Goal: Transaction & Acquisition: Purchase product/service

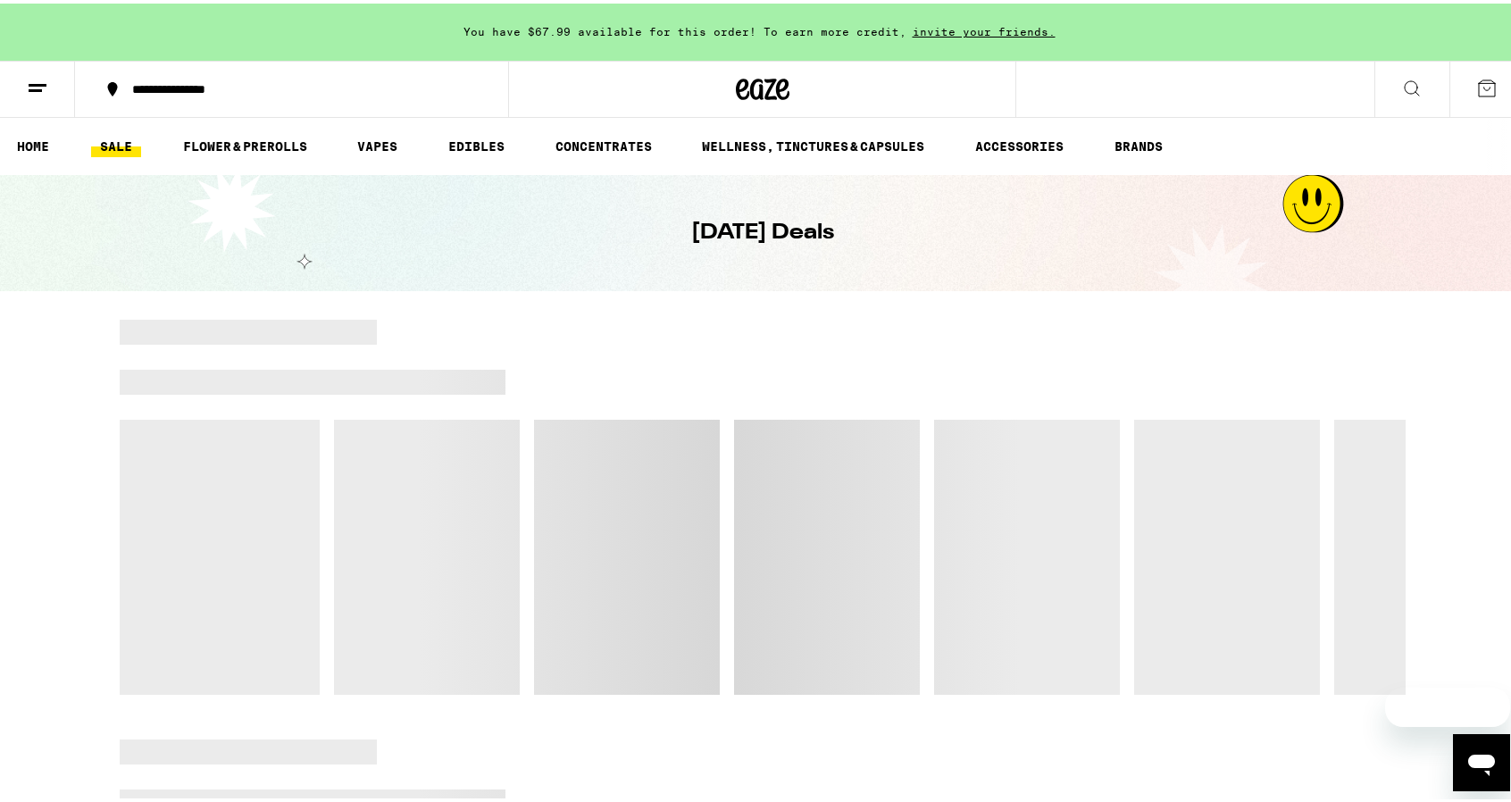
click at [1476, 74] on icon at bounding box center [1486, 84] width 21 height 21
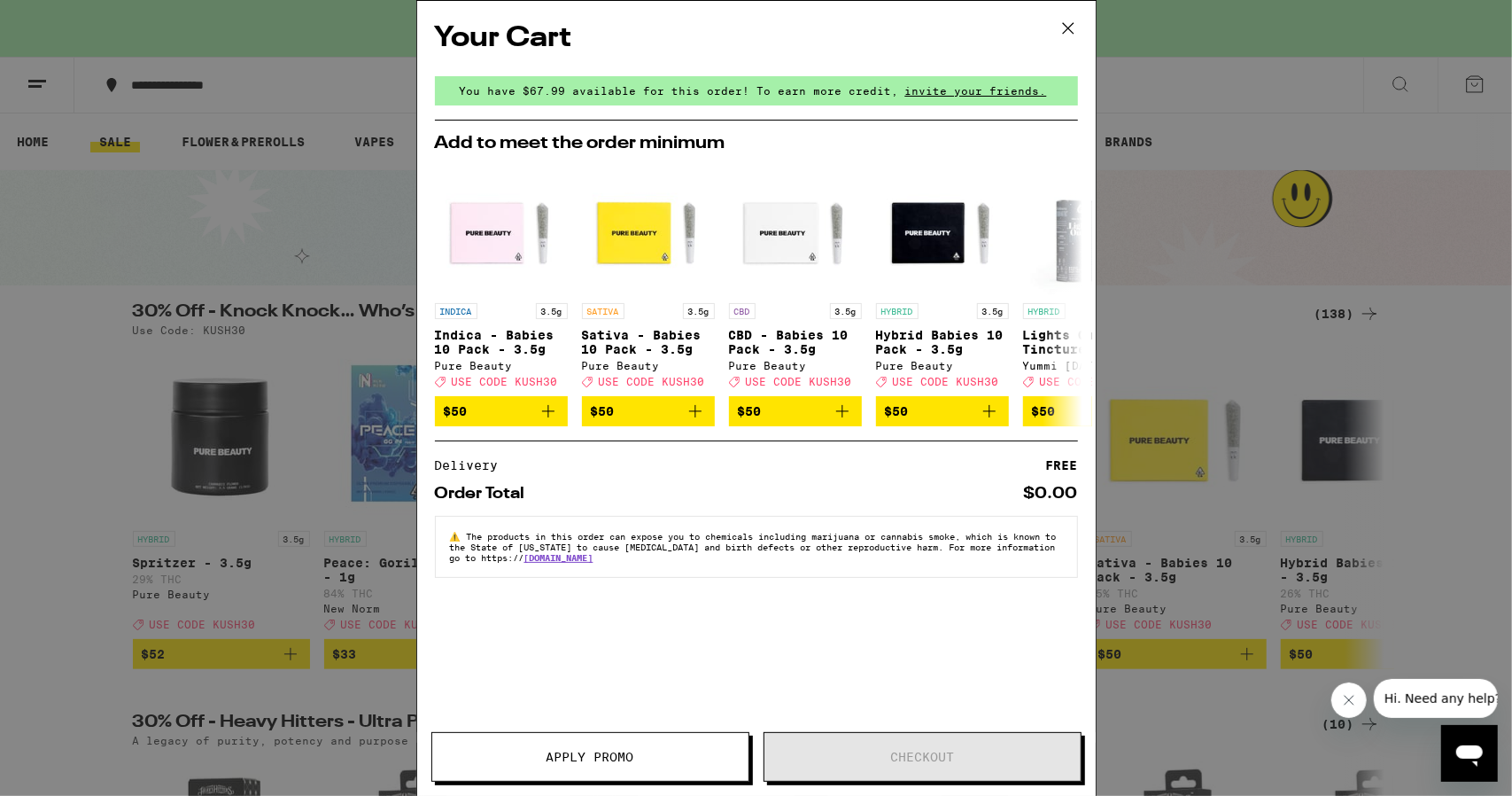
click at [1074, 24] on icon at bounding box center [1068, 28] width 27 height 27
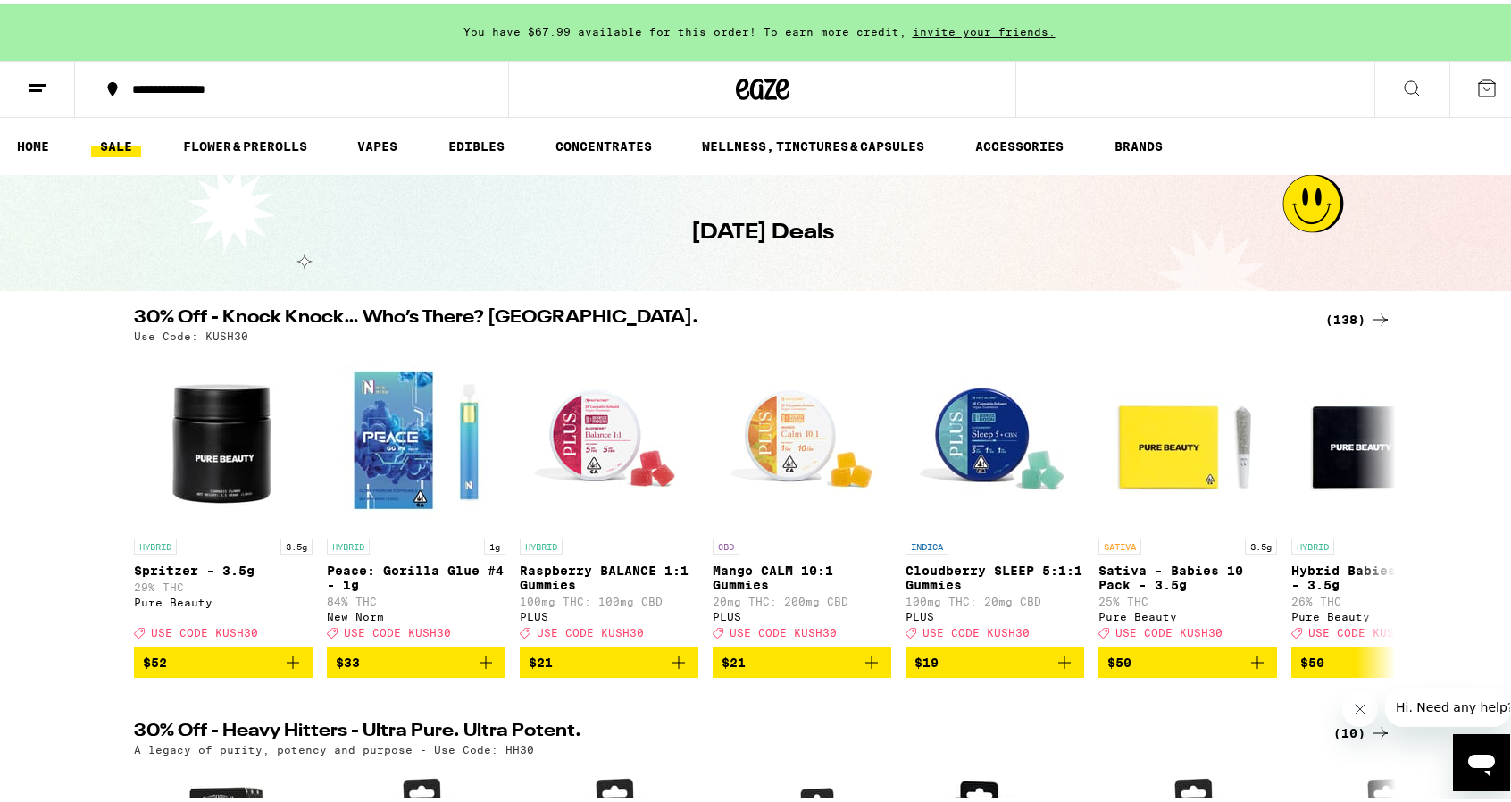
click at [1476, 83] on icon at bounding box center [1486, 84] width 21 height 21
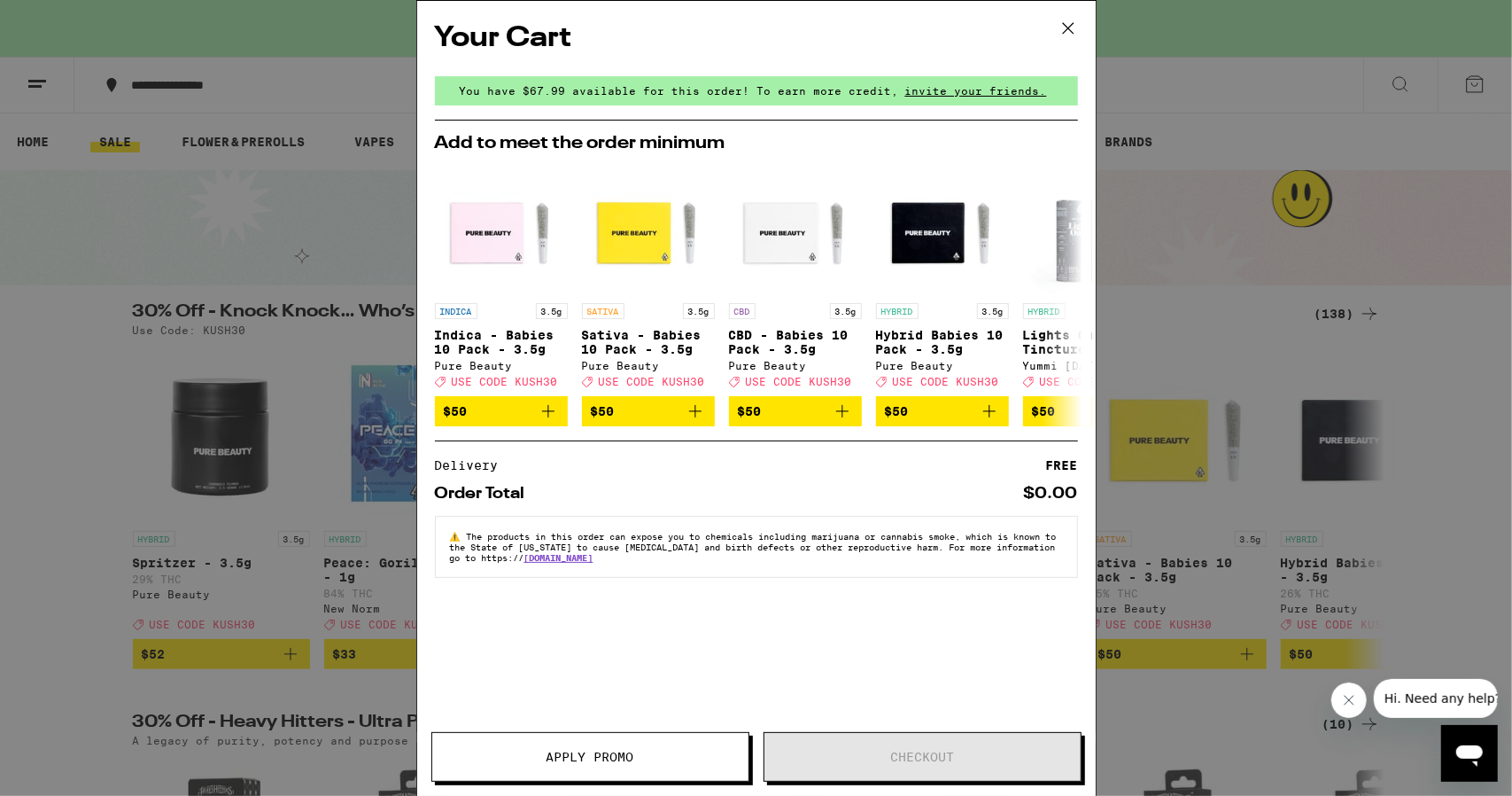
click at [1069, 24] on icon at bounding box center [1068, 28] width 27 height 27
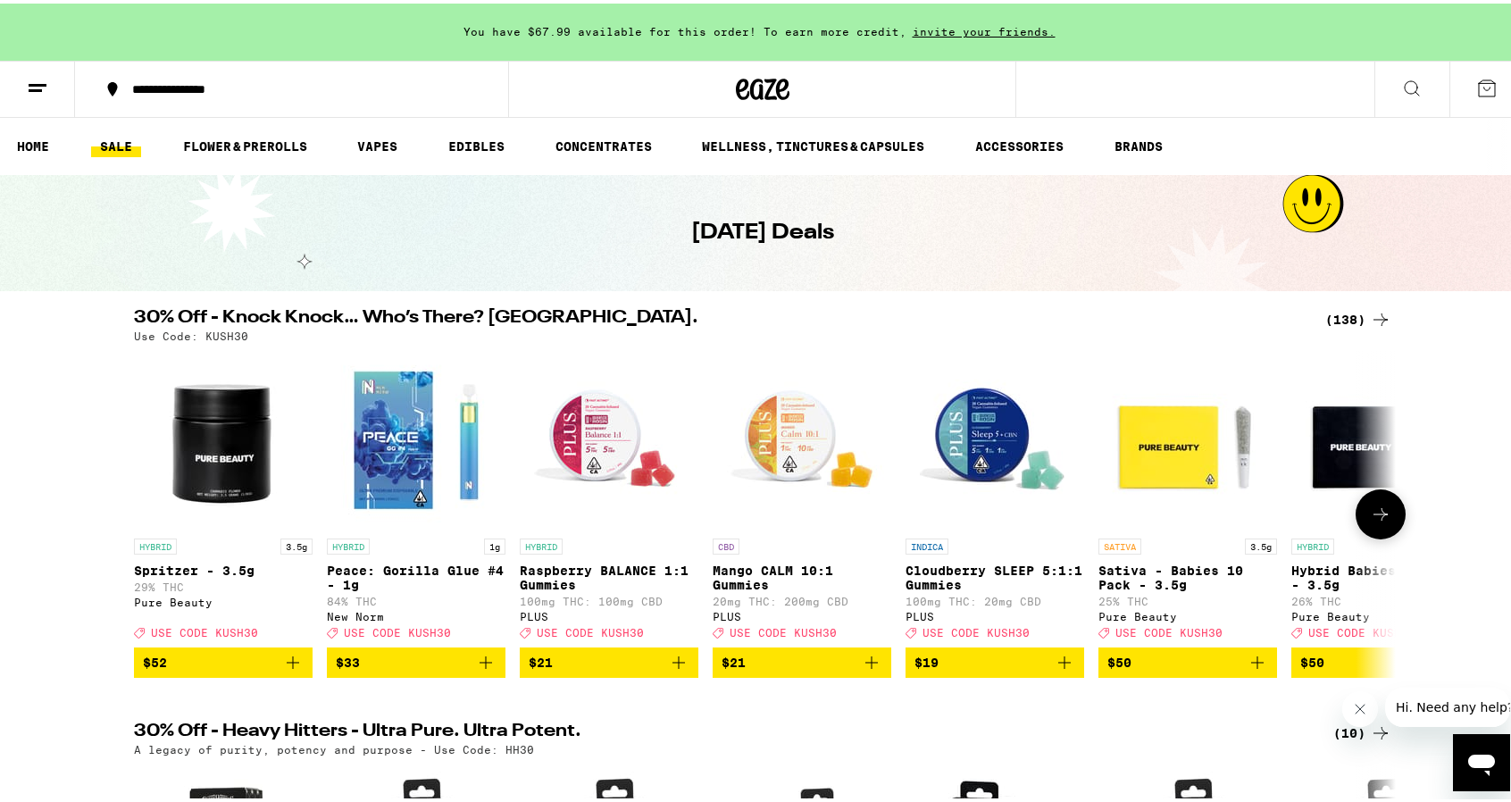
click at [287, 670] on icon "Add to bag" at bounding box center [292, 658] width 21 height 21
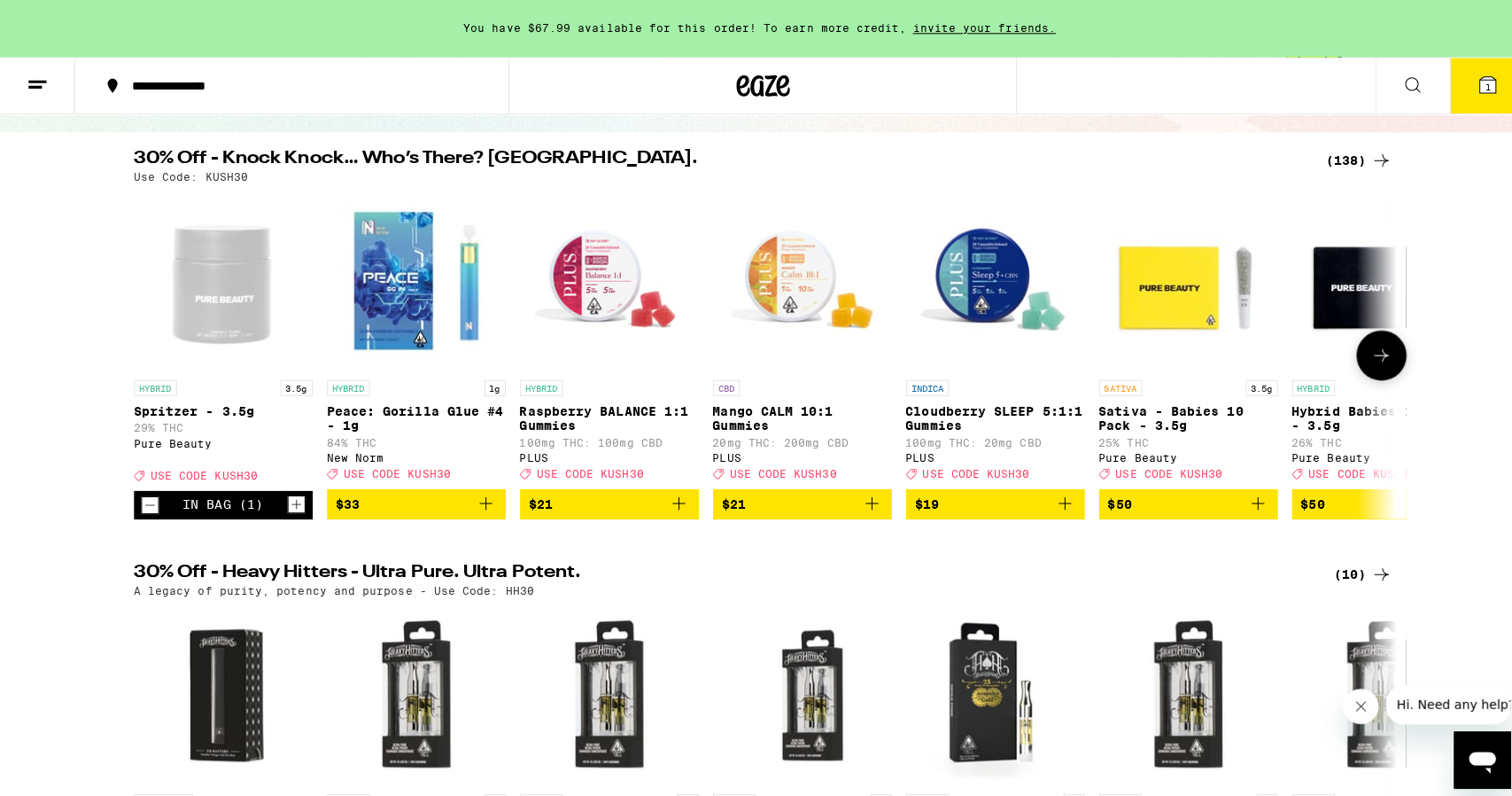
scroll to position [178, 0]
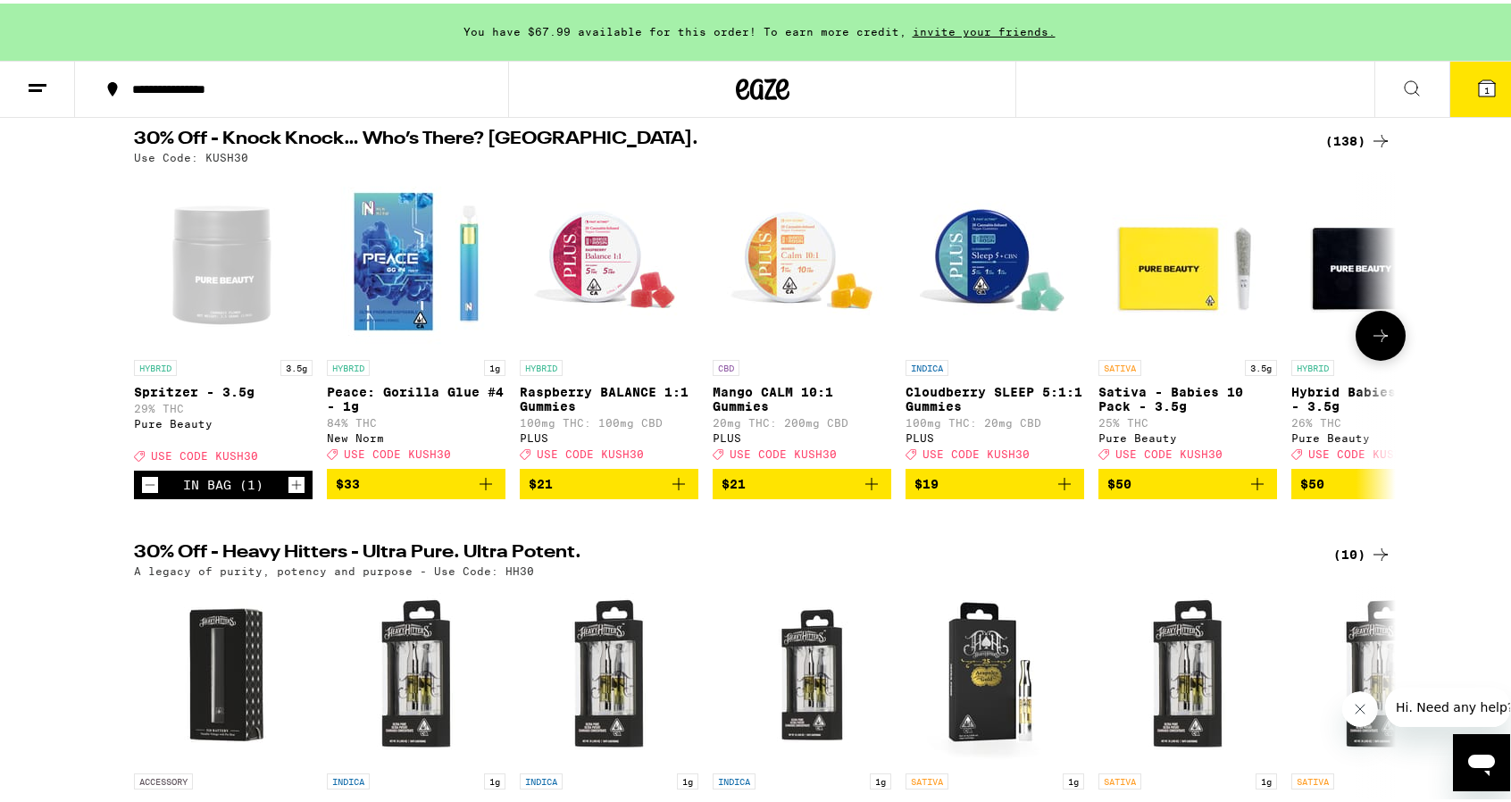
click at [291, 490] on icon "Increment" at bounding box center [296, 480] width 16 height 21
click at [1471, 96] on button "2" at bounding box center [1486, 85] width 75 height 55
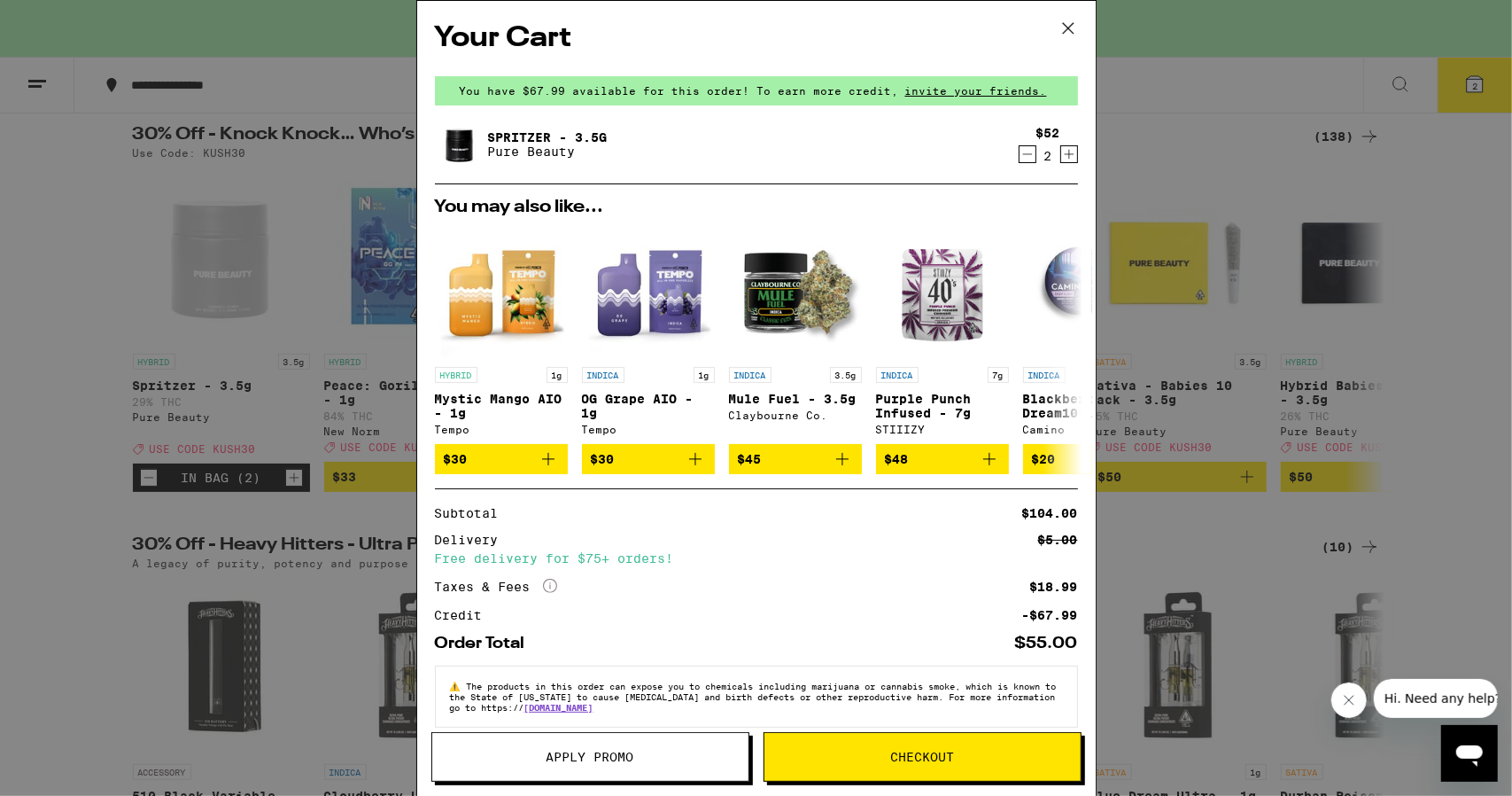
scroll to position [28, 0]
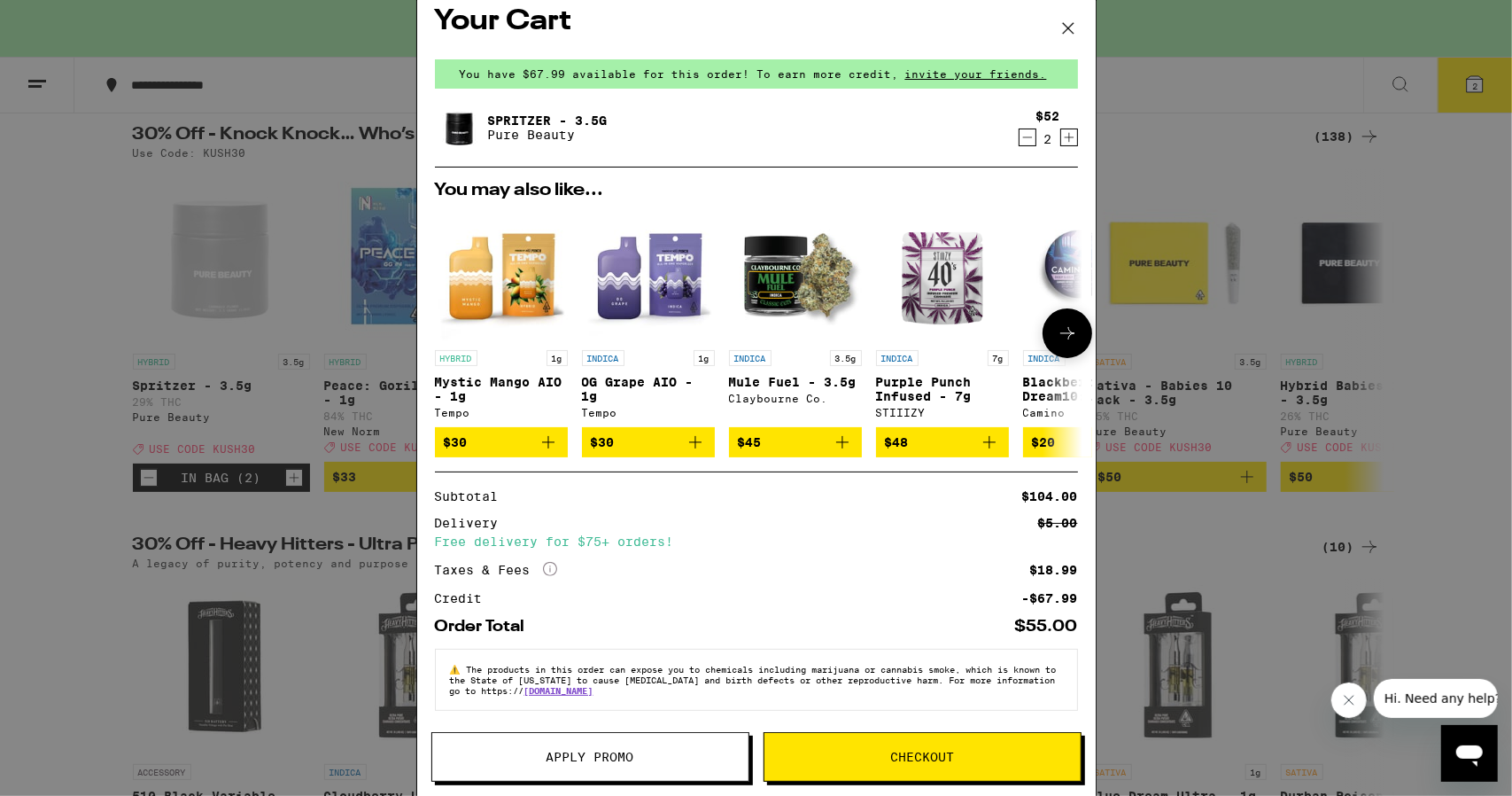
click at [930, 287] on img "Open page for Purple Punch Infused - 7g from STIIIZY" at bounding box center [943, 275] width 133 height 133
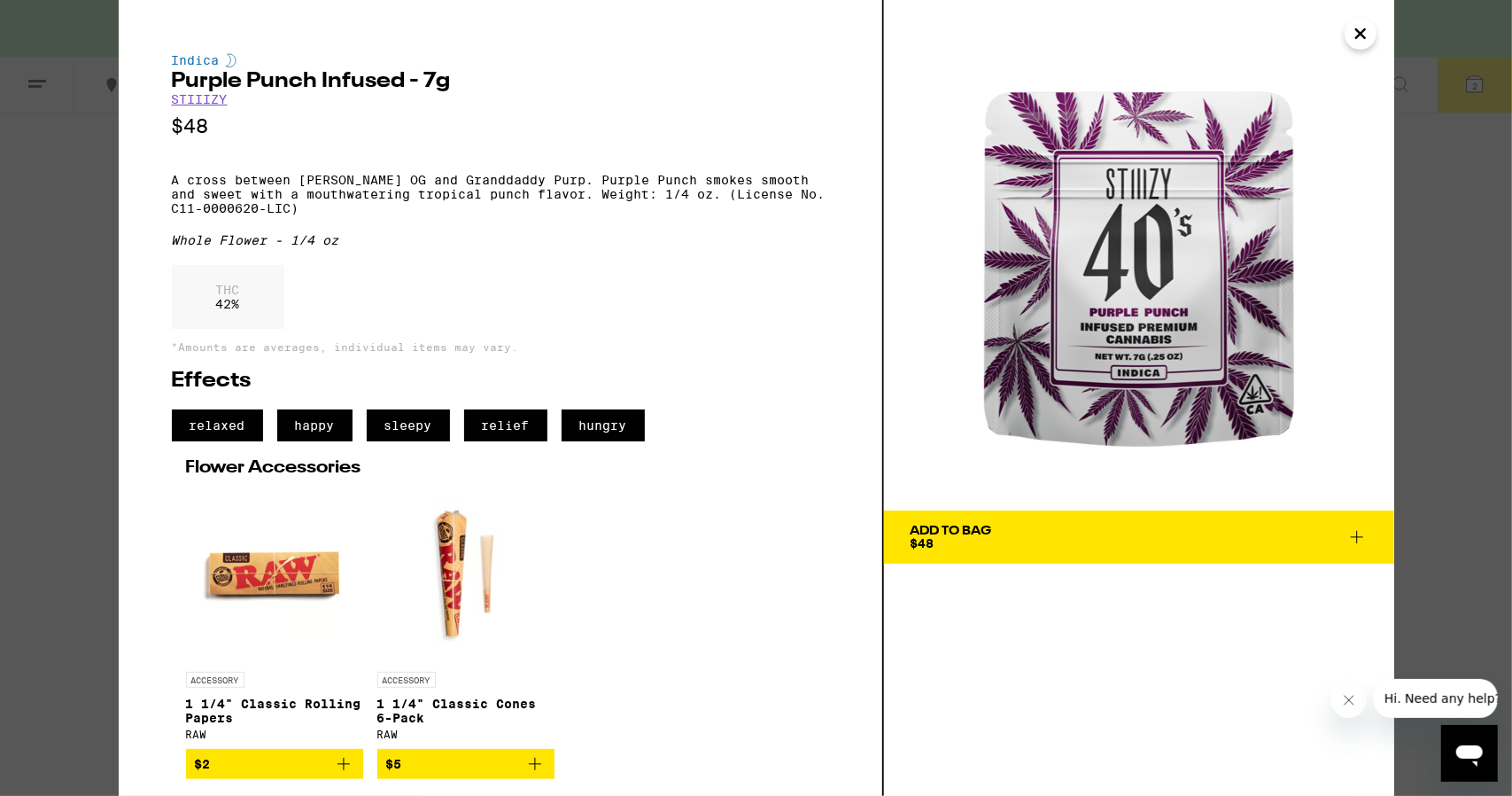
click at [1348, 41] on button "Close" at bounding box center [1360, 34] width 32 height 32
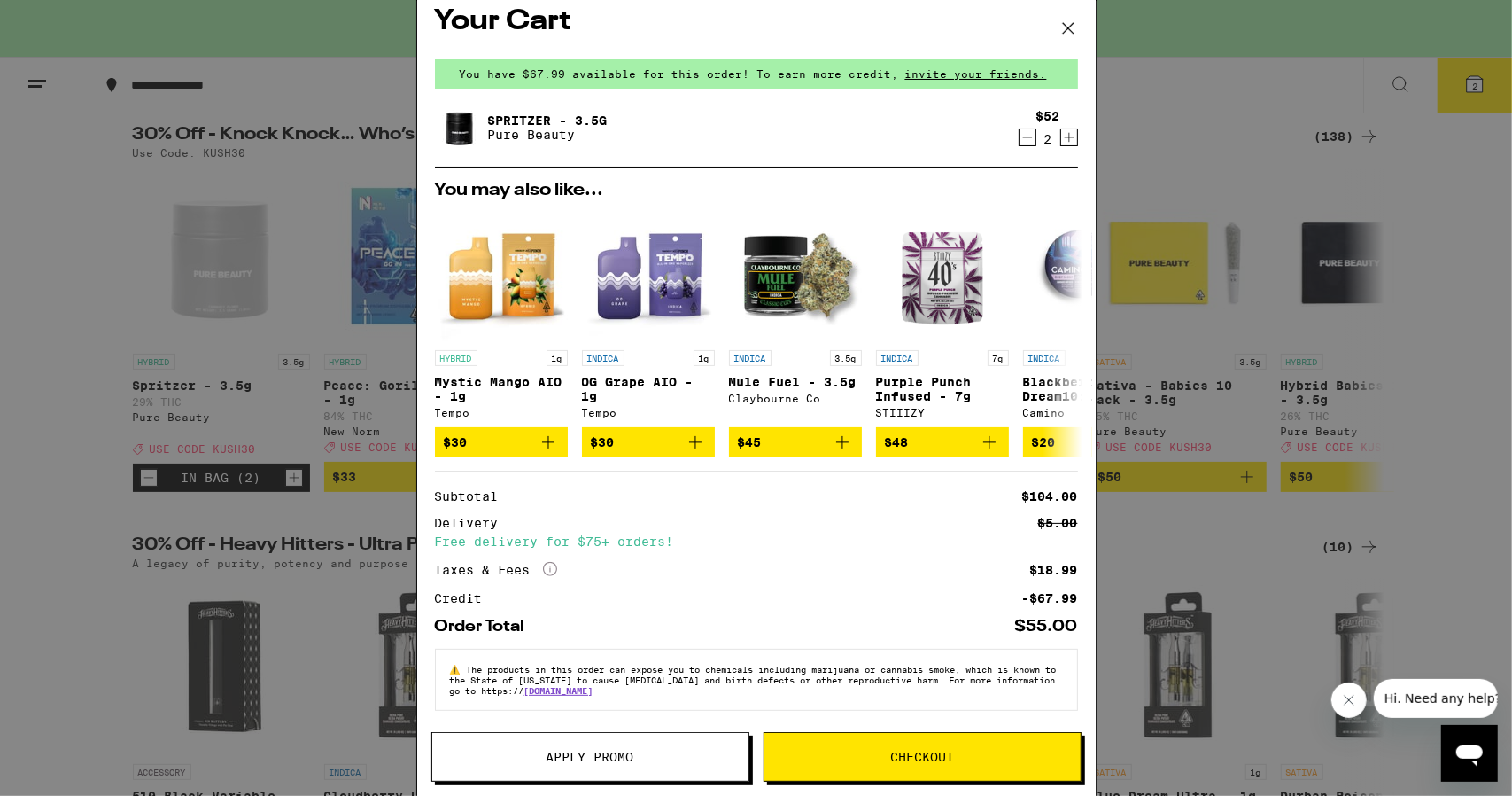
click at [1063, 22] on icon at bounding box center [1068, 28] width 27 height 27
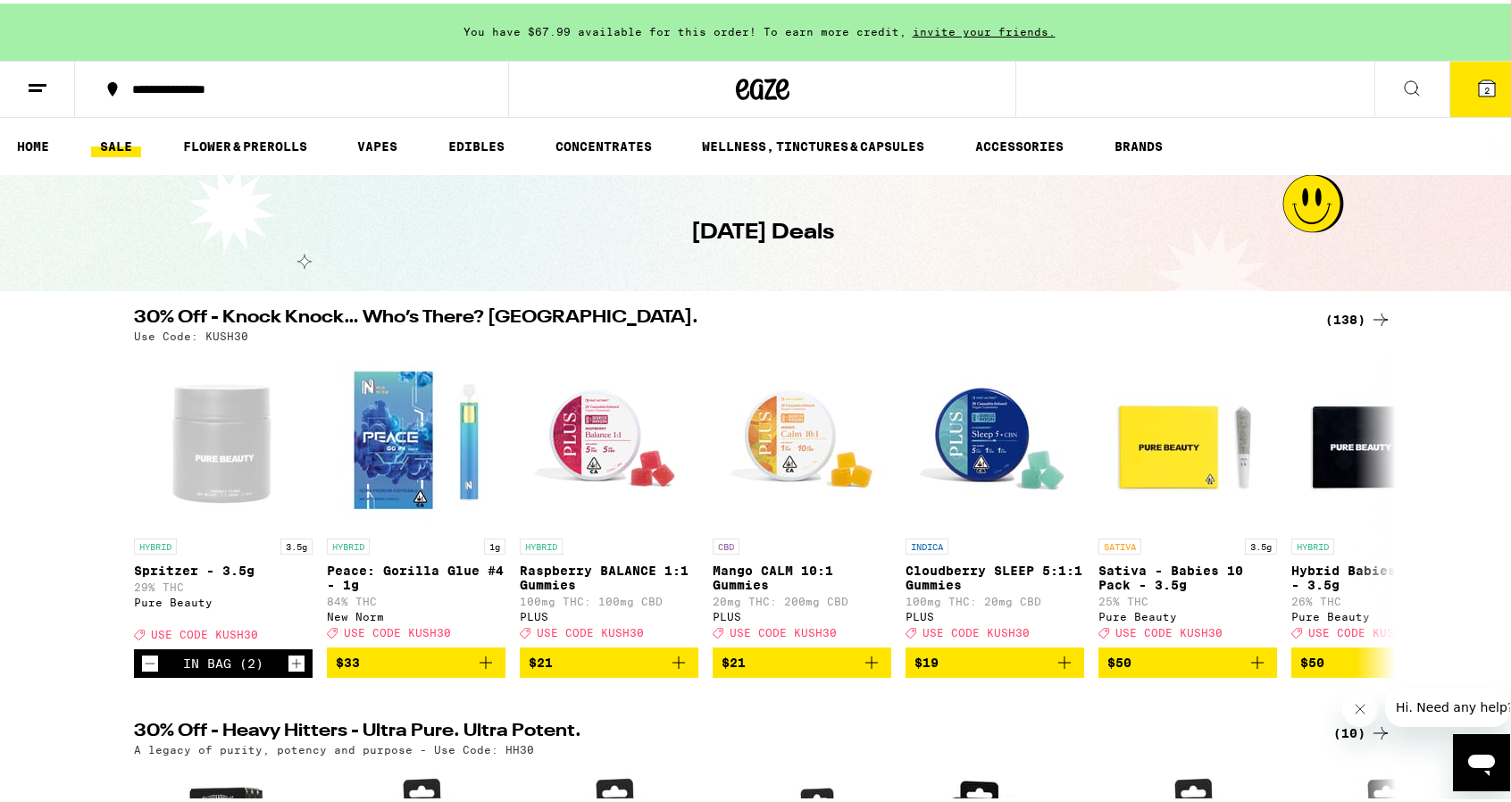
click at [100, 140] on link "SALE" at bounding box center [116, 142] width 50 height 21
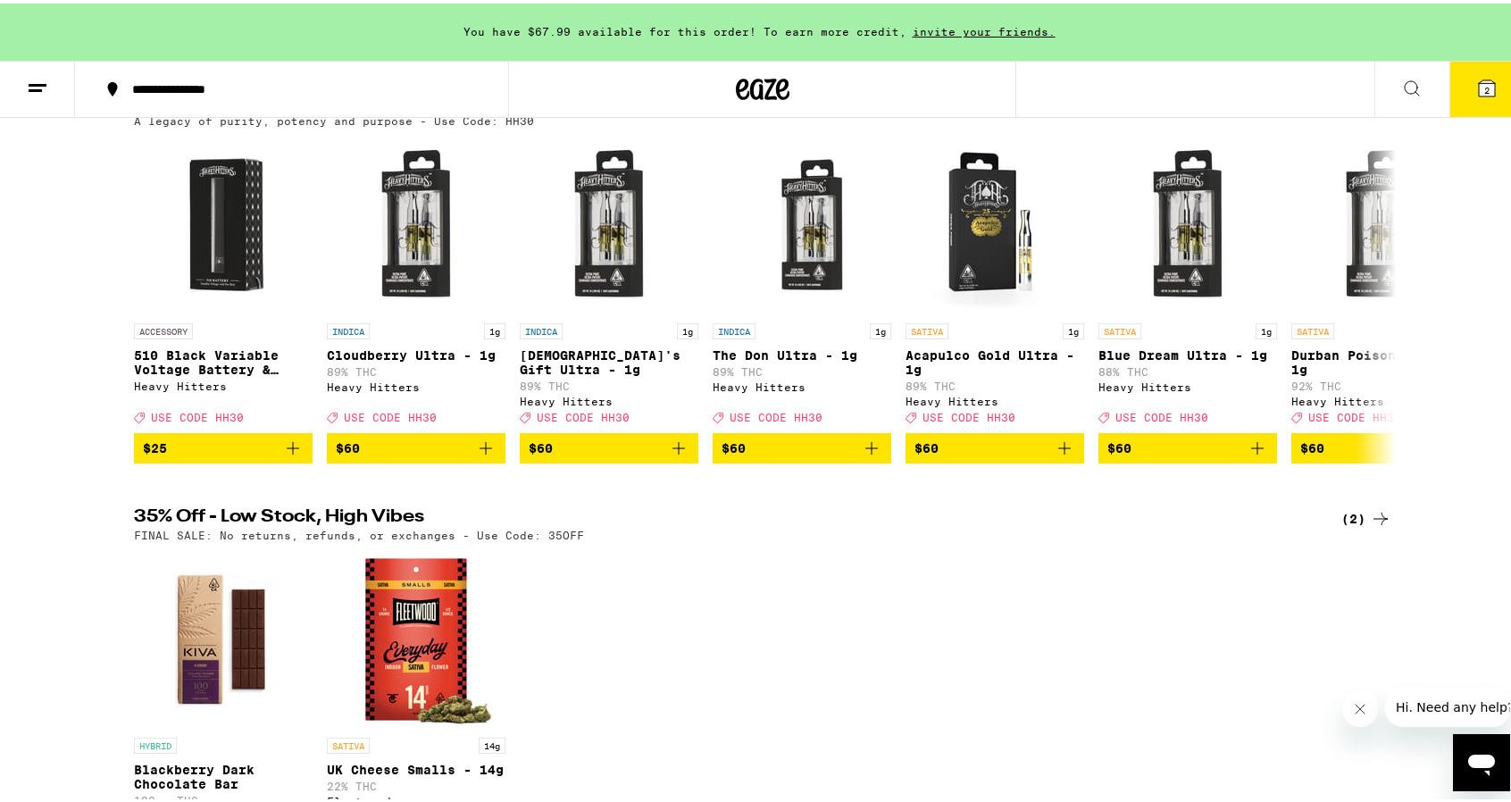
scroll to position [893, 0]
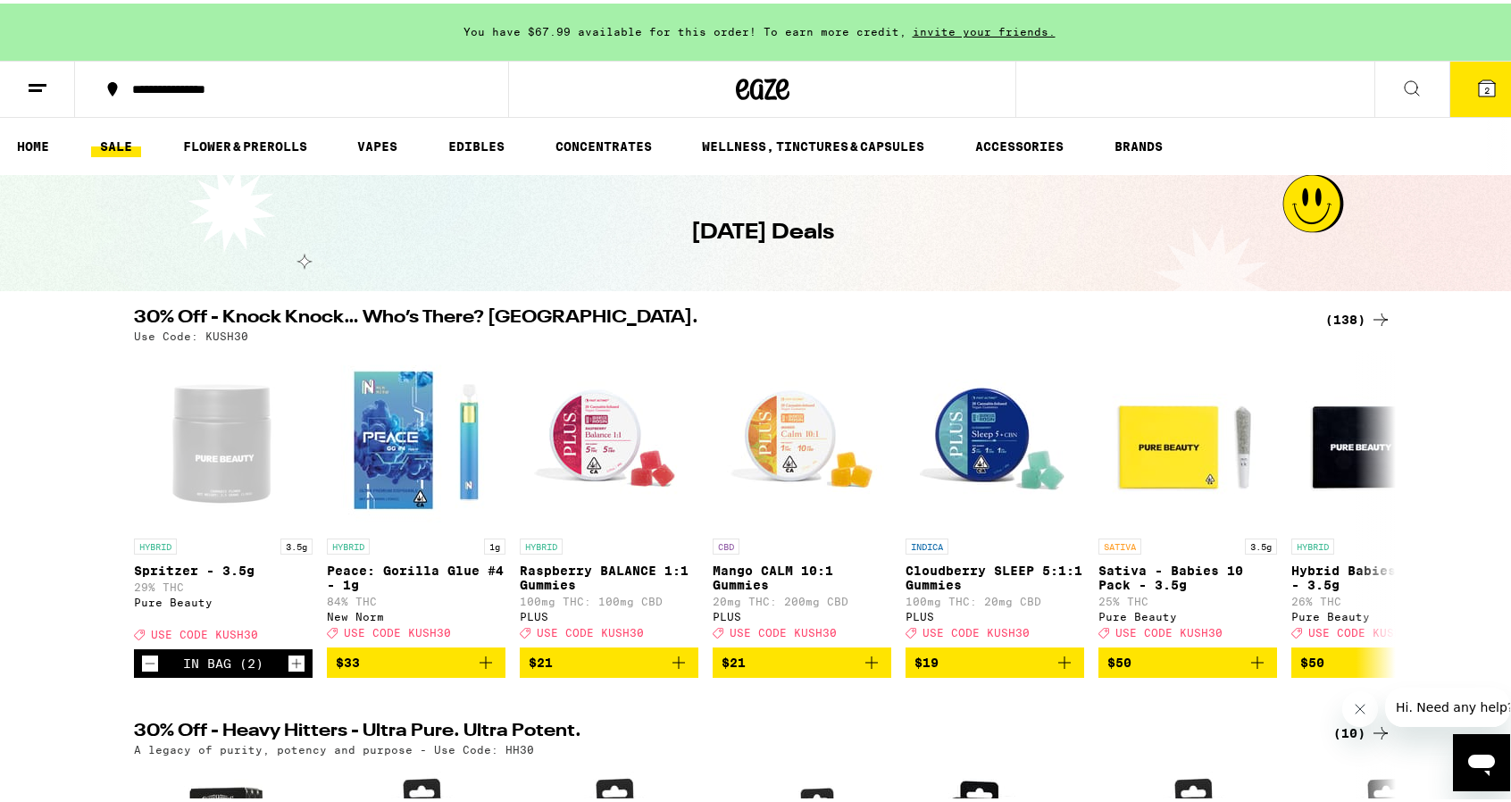
click at [1378, 318] on icon at bounding box center [1379, 315] width 21 height 21
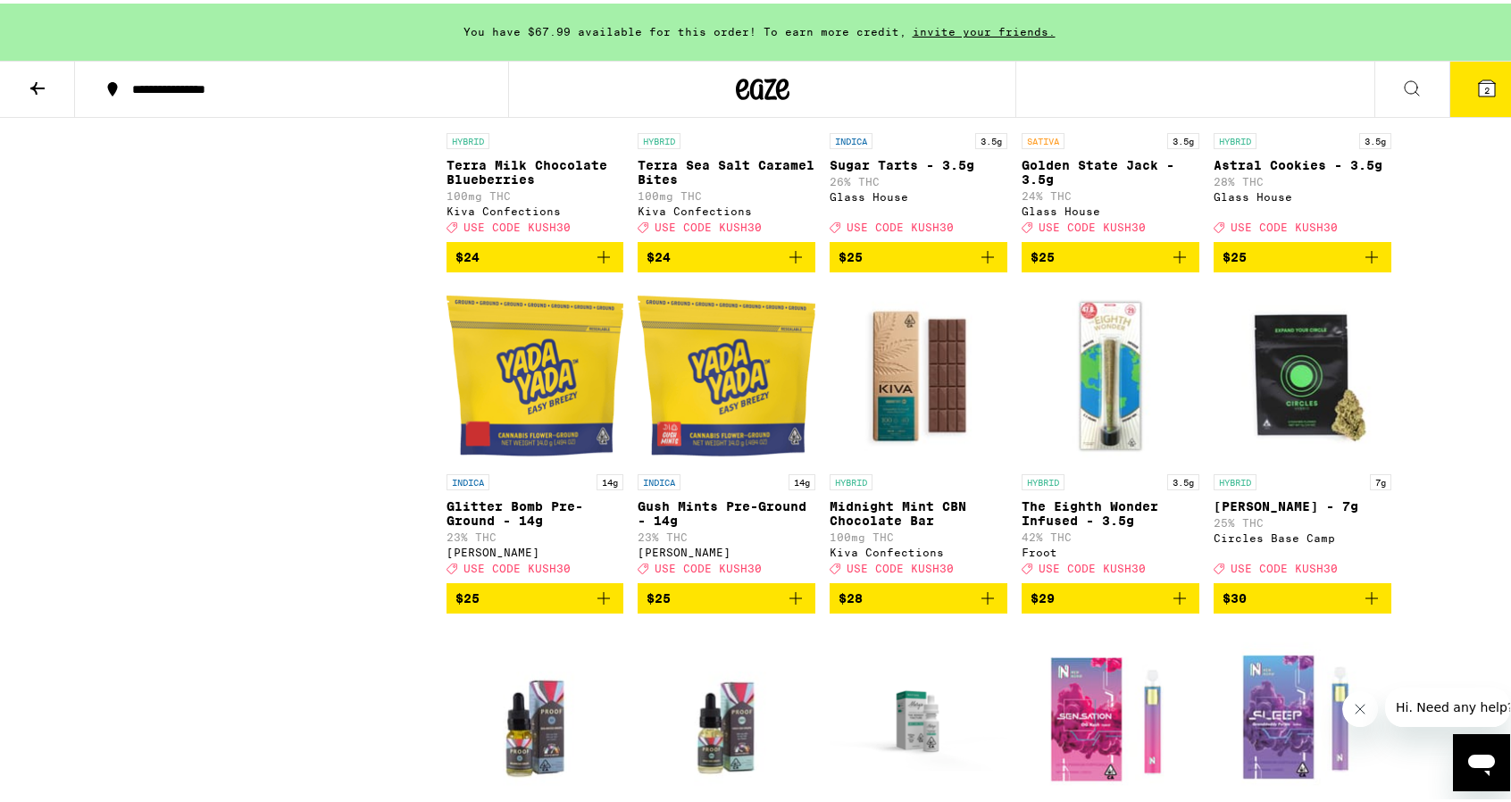
scroll to position [6517, 0]
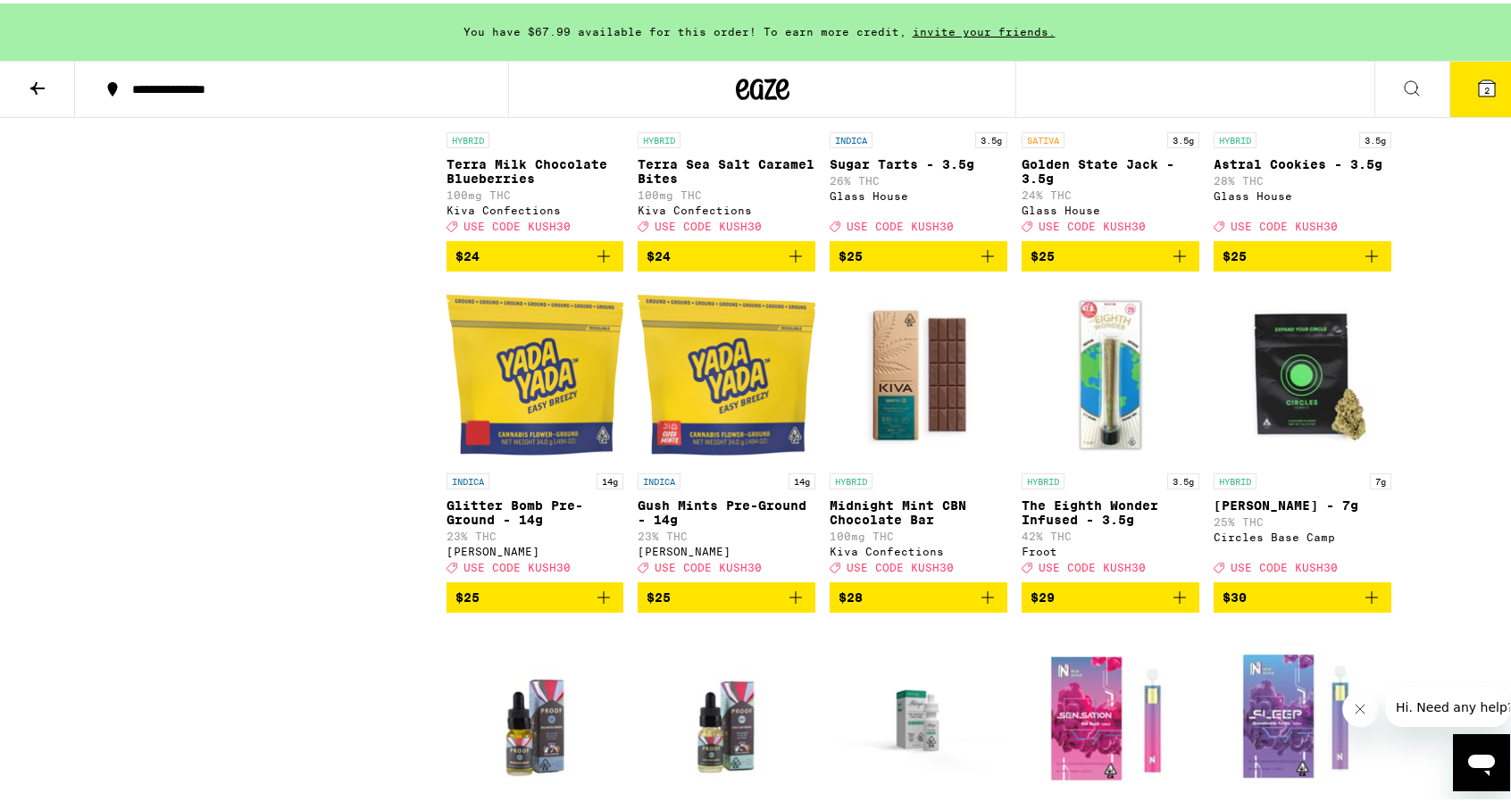
click at [1478, 84] on icon at bounding box center [1486, 85] width 16 height 16
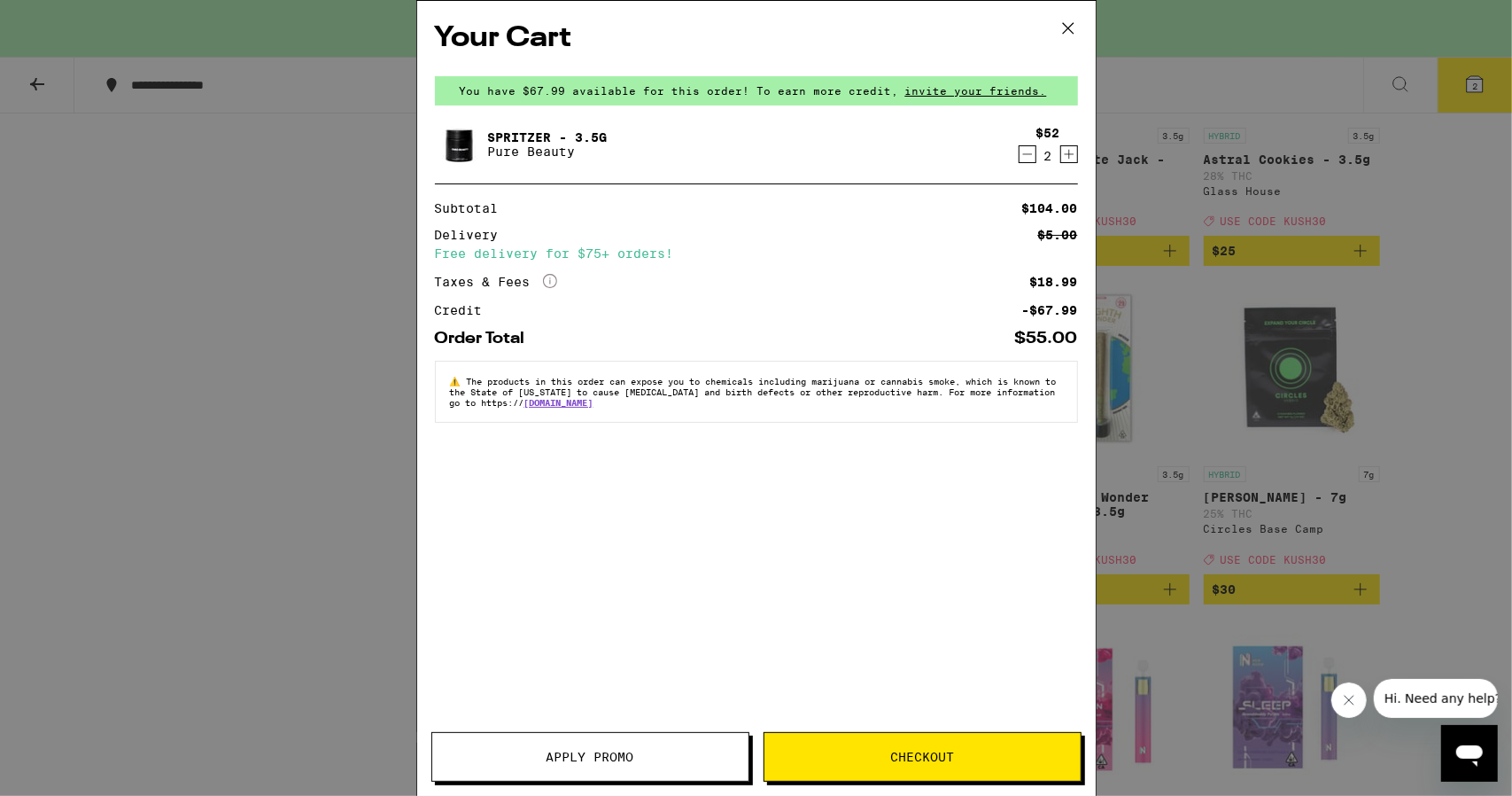
click at [1037, 161] on div "2" at bounding box center [1049, 156] width 24 height 14
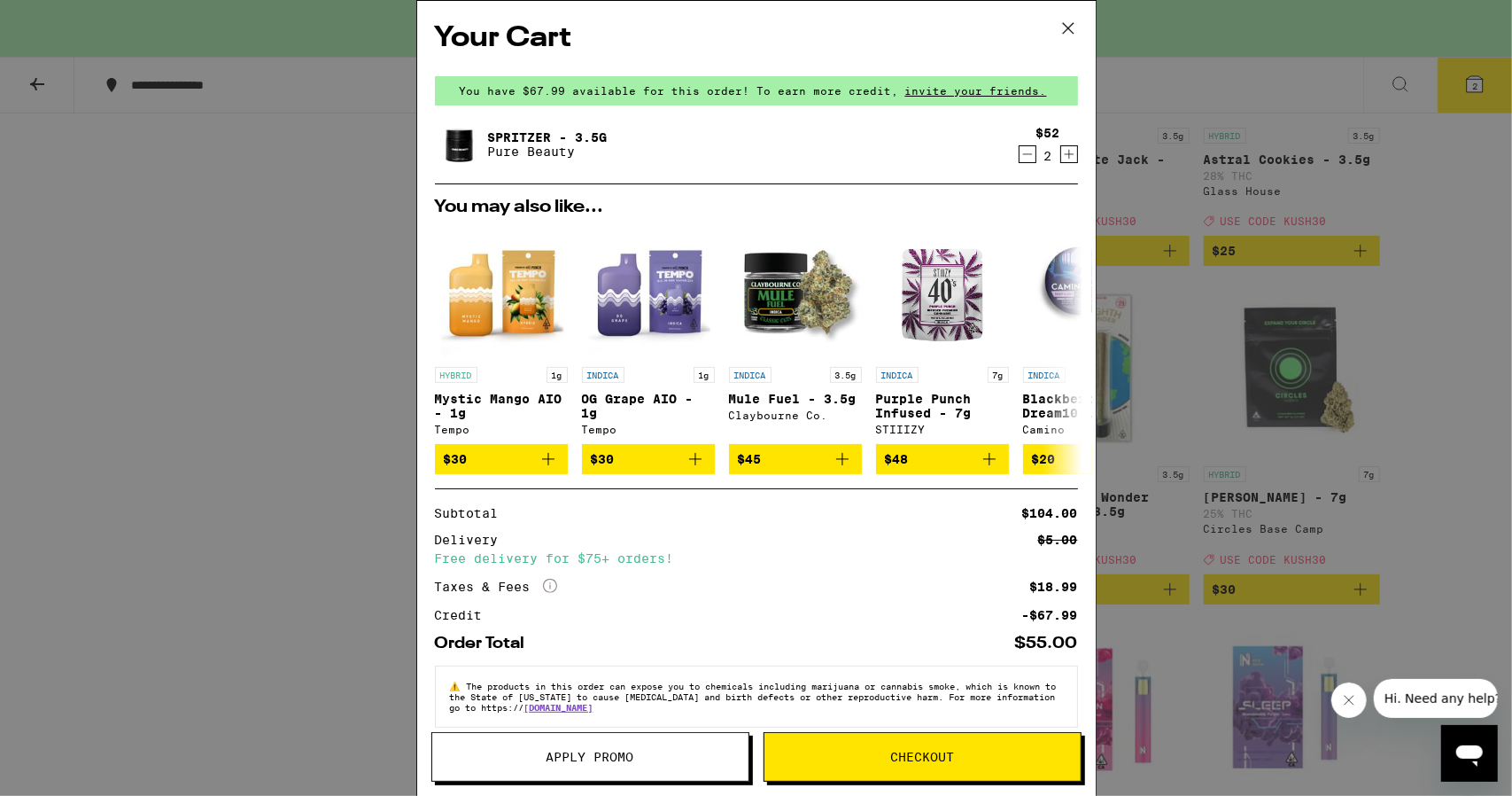
click at [1020, 157] on icon "Decrement" at bounding box center [1028, 154] width 16 height 21
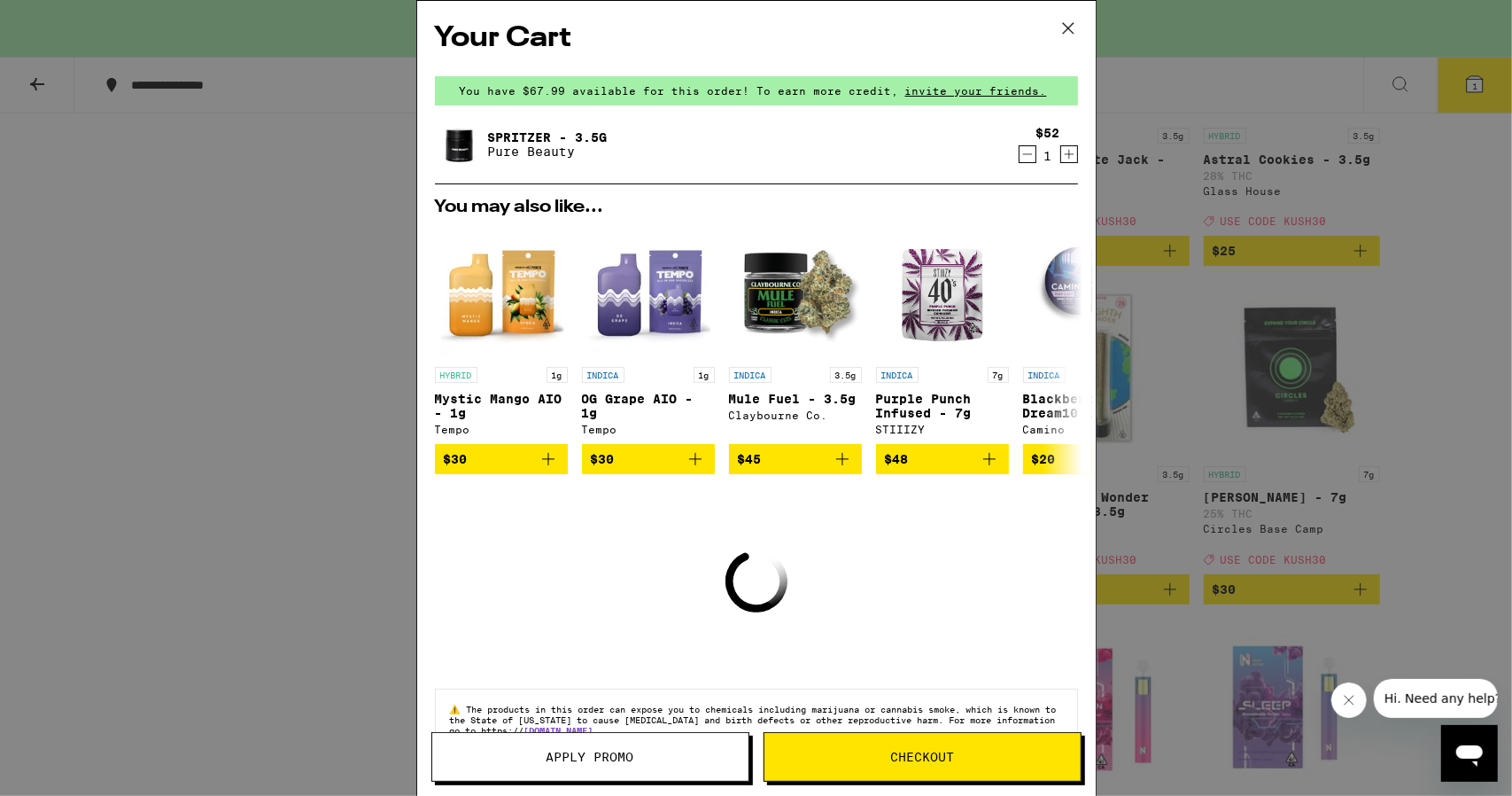
click at [1020, 159] on icon "Decrement" at bounding box center [1028, 154] width 16 height 21
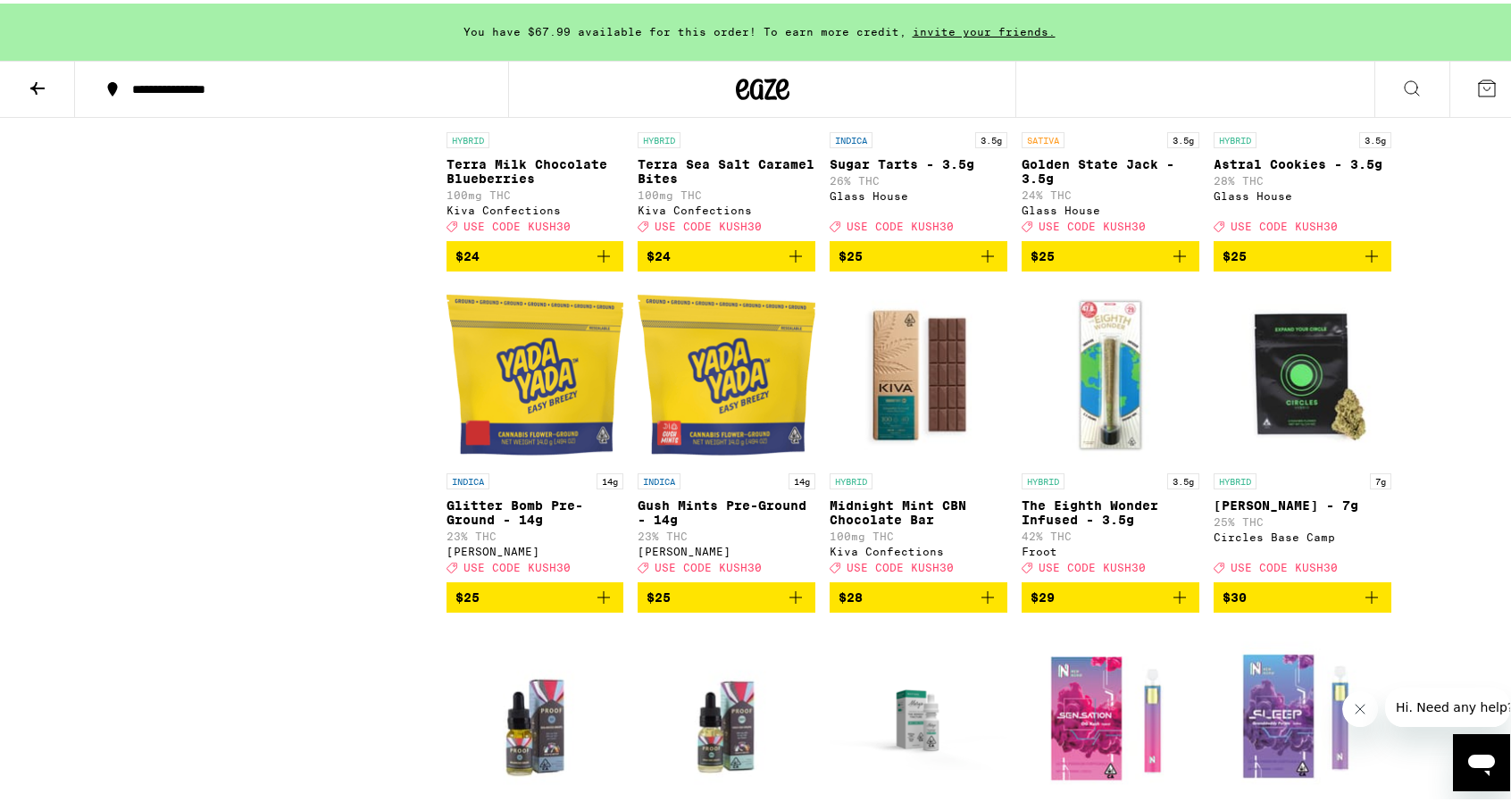
click at [1365, 259] on icon "Add to bag" at bounding box center [1371, 252] width 12 height 12
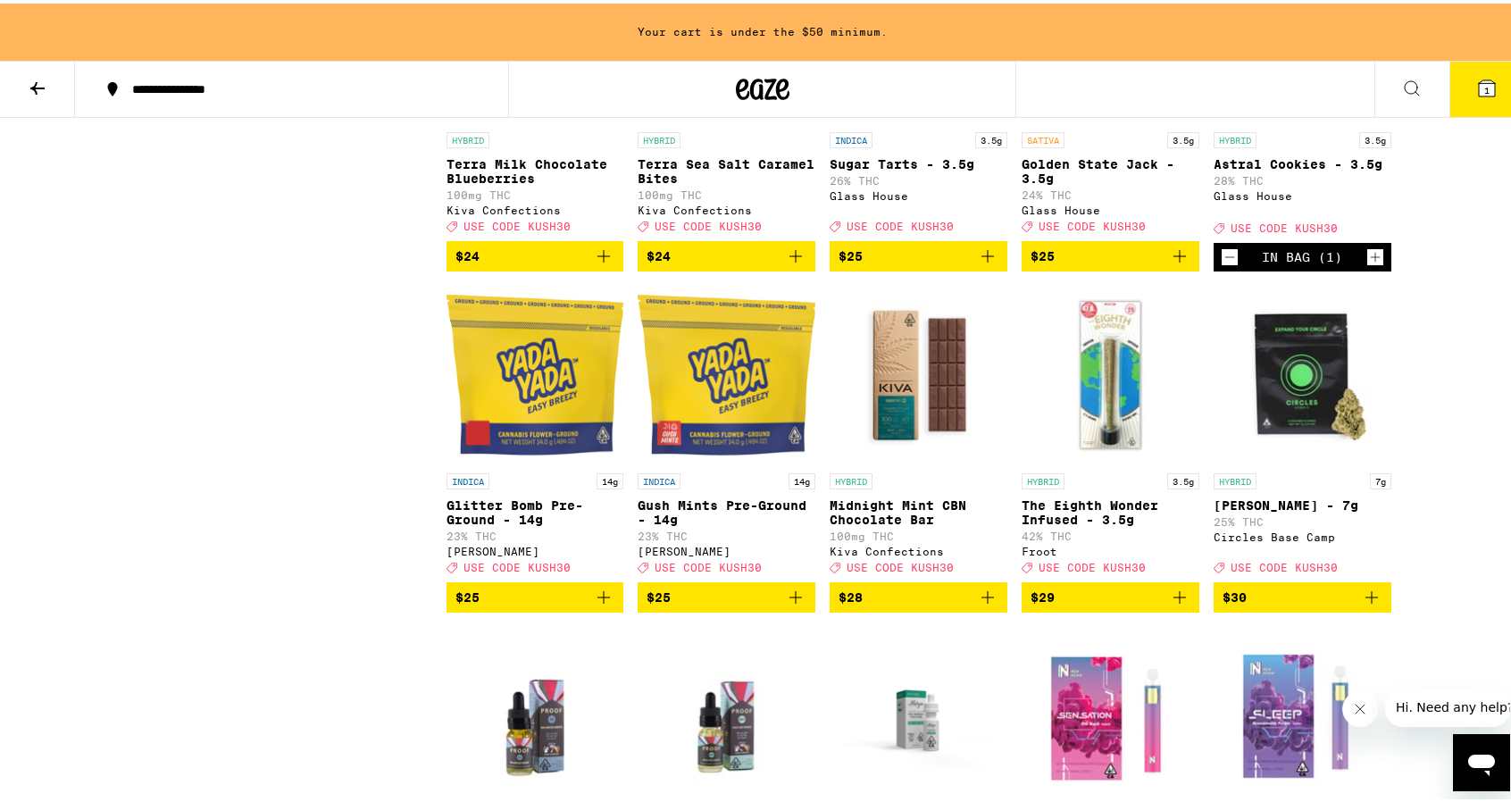
click at [1370, 264] on icon "Increment" at bounding box center [1375, 253] width 16 height 21
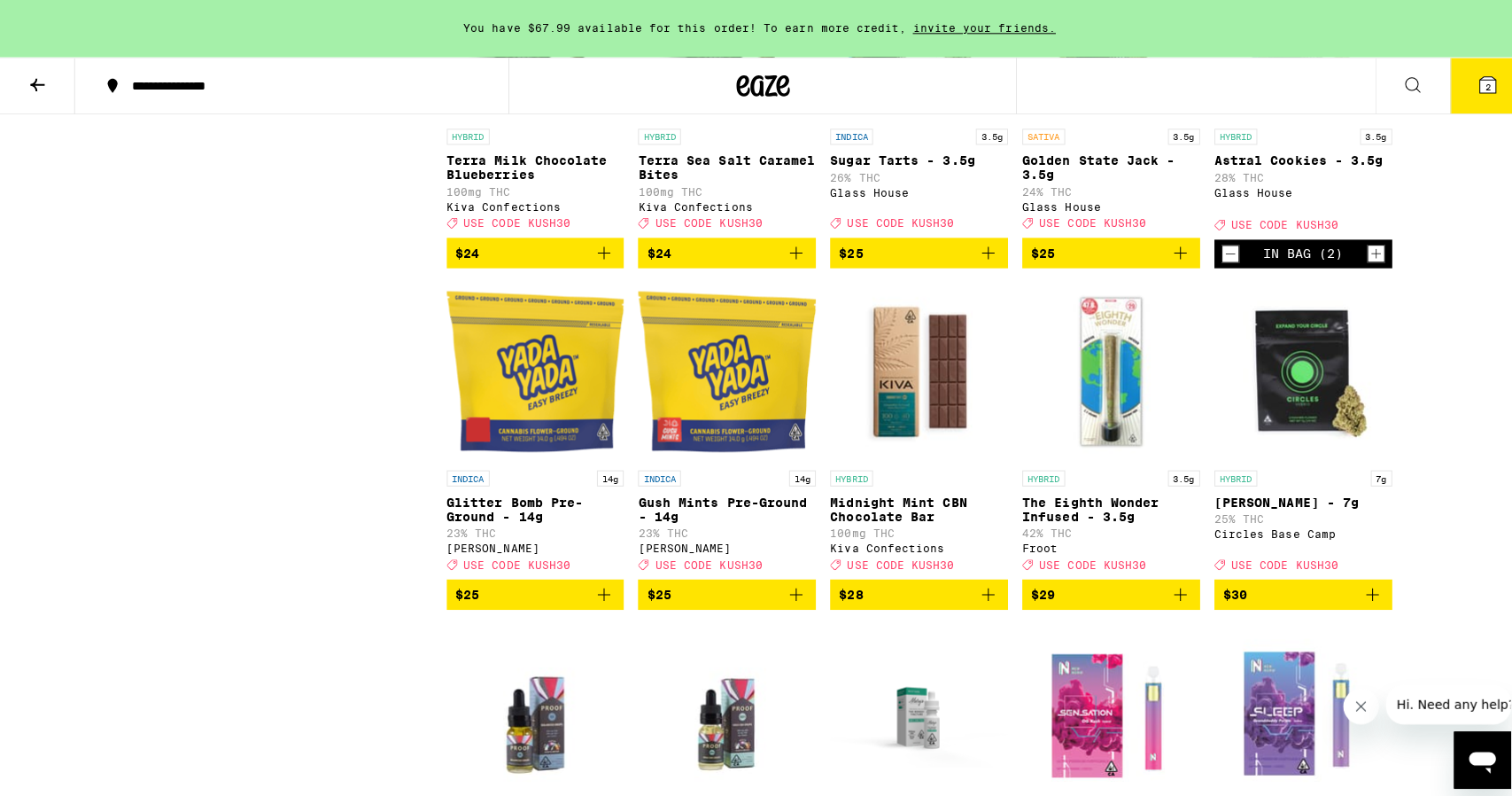
scroll to position [6557, 0]
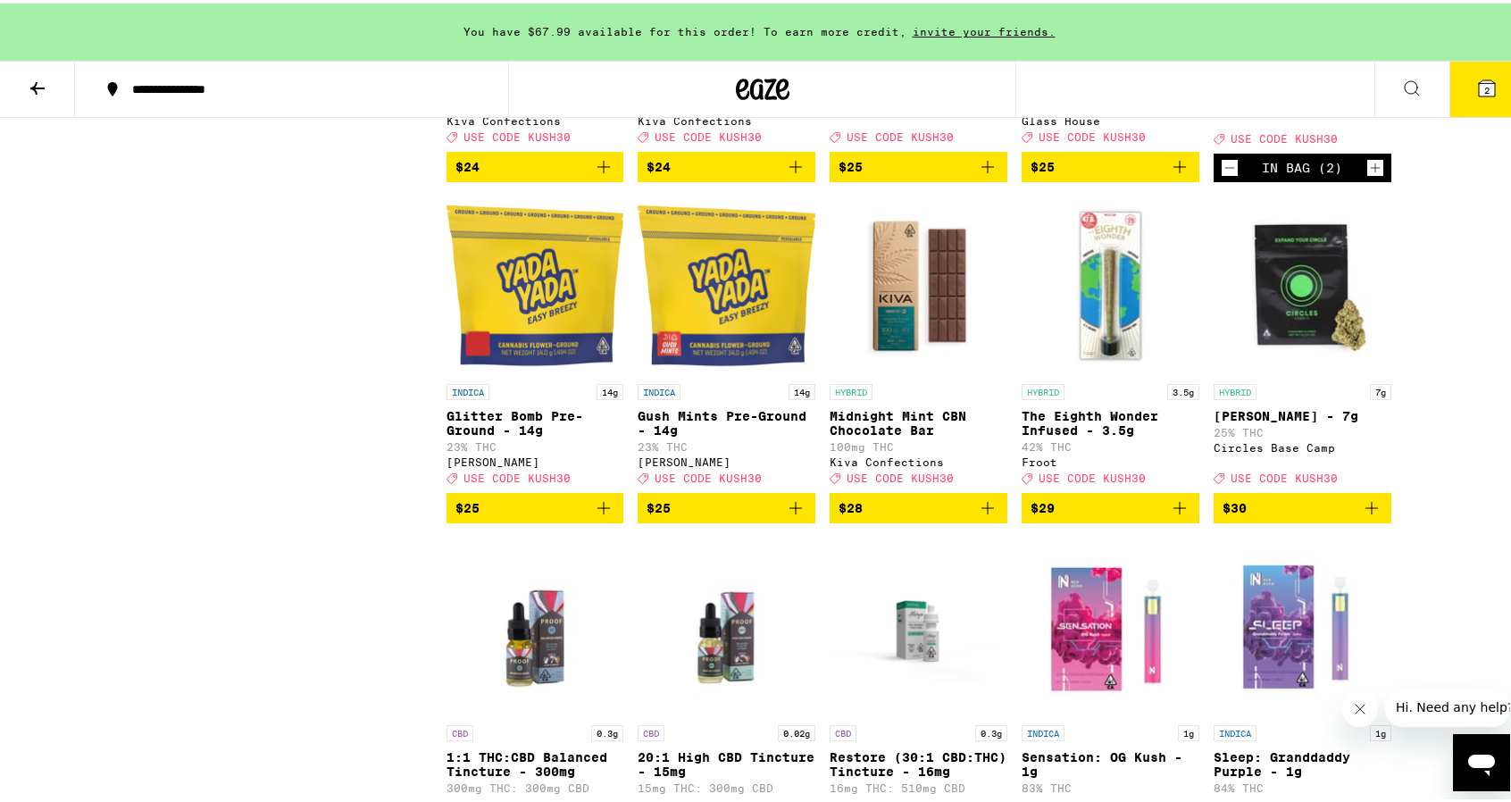
click at [1491, 83] on button "2" at bounding box center [1486, 85] width 75 height 55
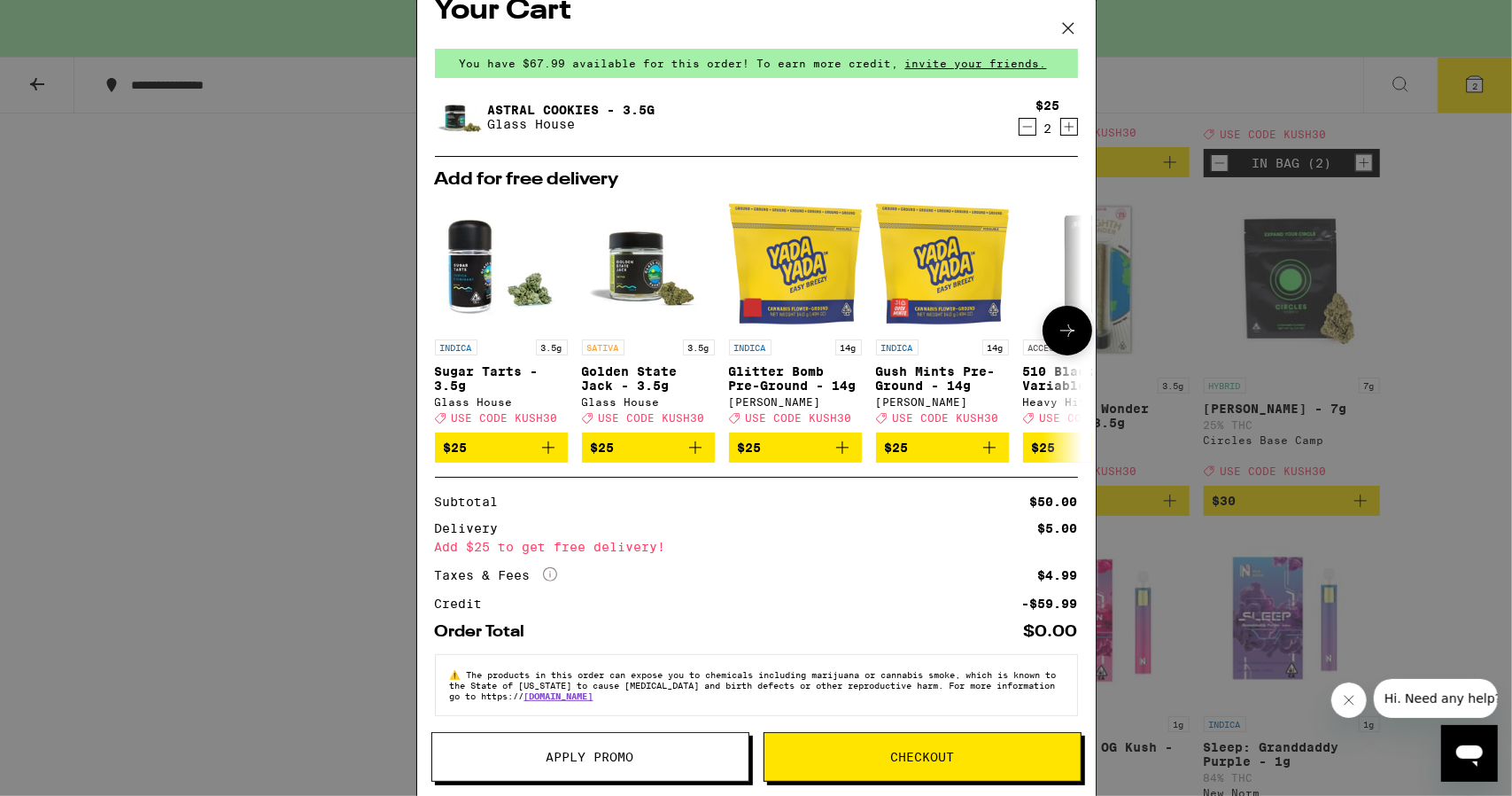
scroll to position [46, 0]
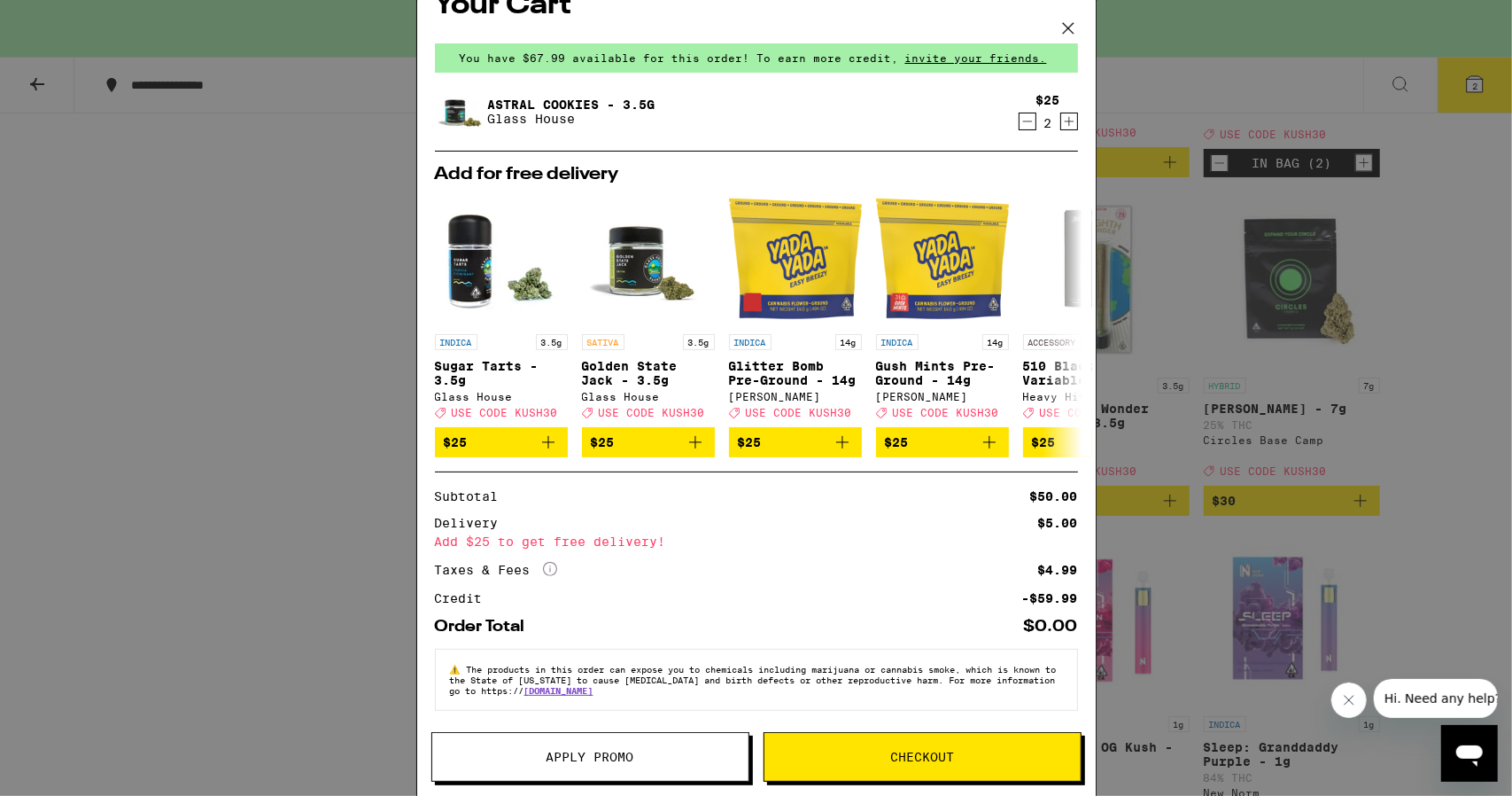
click at [911, 761] on span "Checkout" at bounding box center [922, 756] width 63 height 12
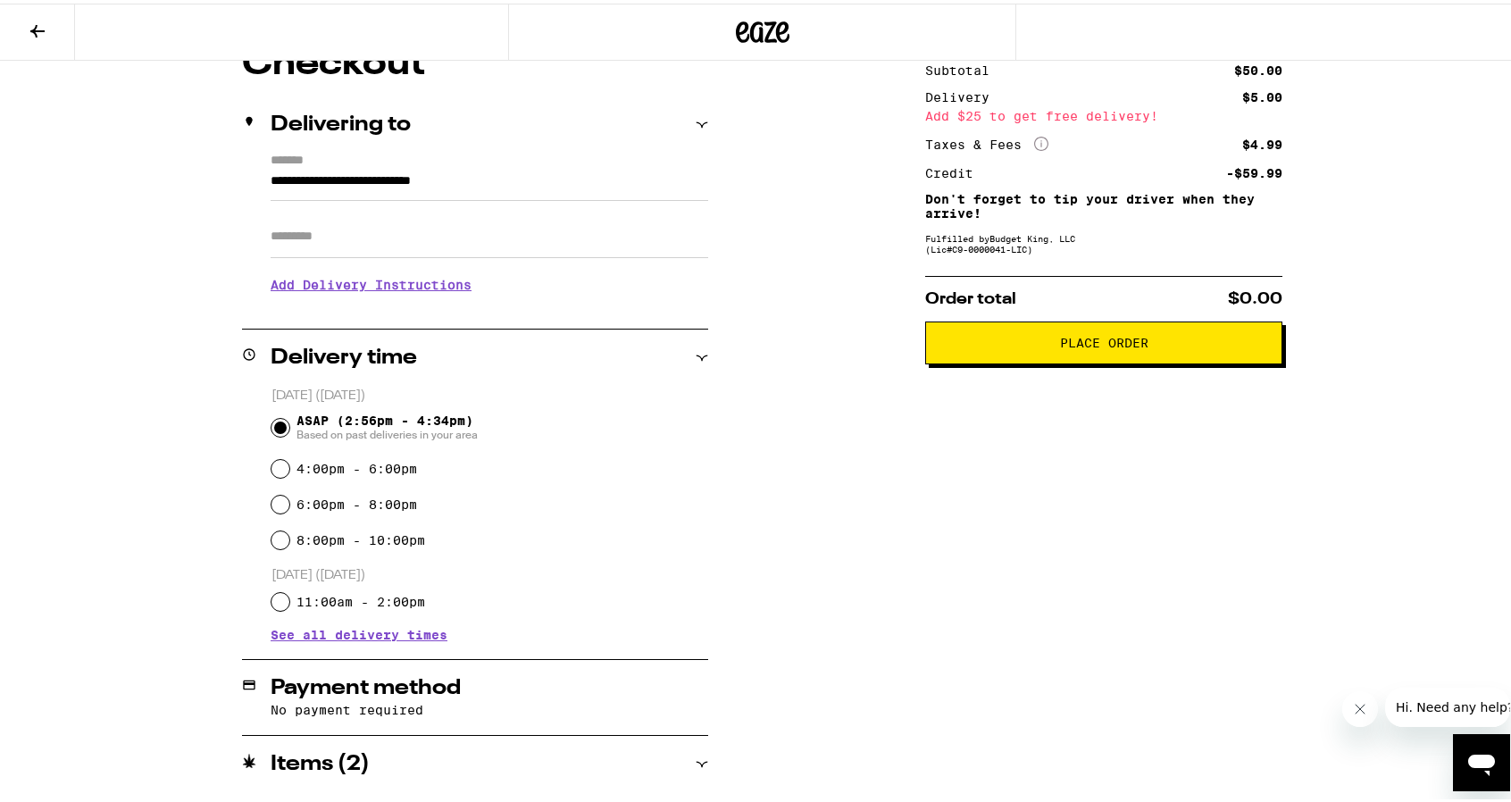
scroll to position [179, 0]
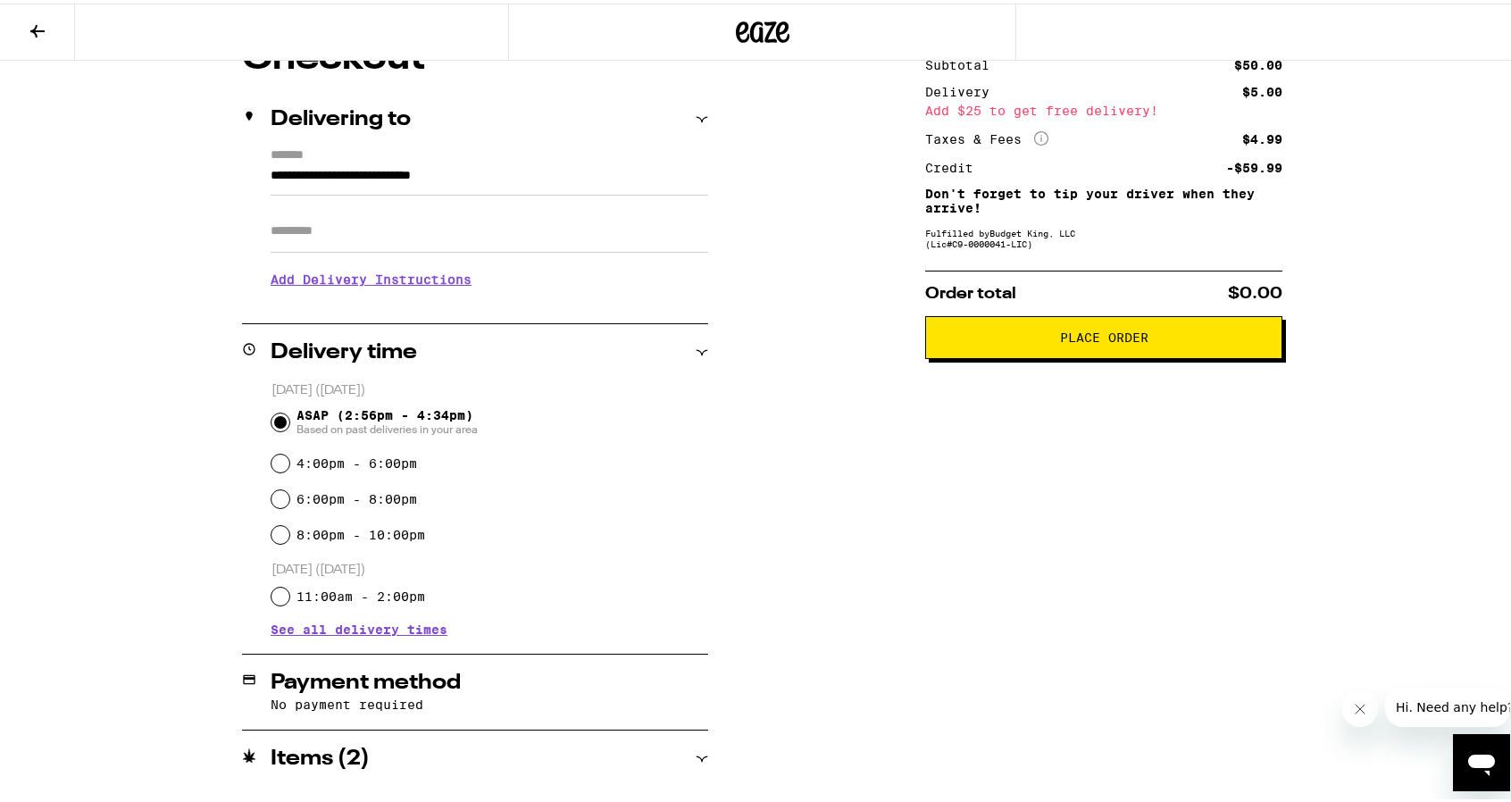
click at [282, 460] on div "4:00pm - 6:00pm" at bounding box center [489, 460] width 437 height 36
click at [273, 463] on input "4:00pm - 6:00pm" at bounding box center [280, 460] width 18 height 18
radio input "true"
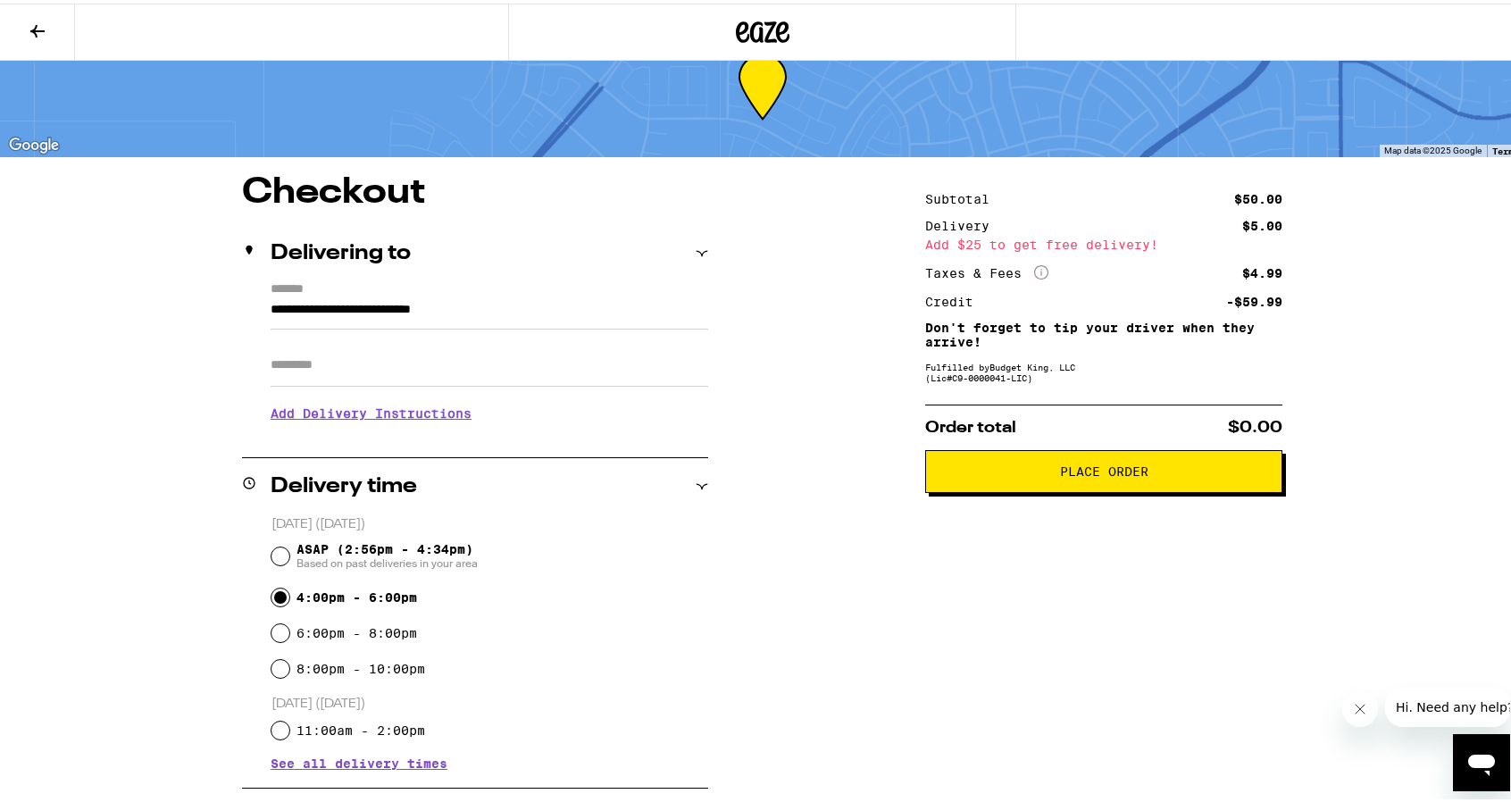
scroll to position [0, 0]
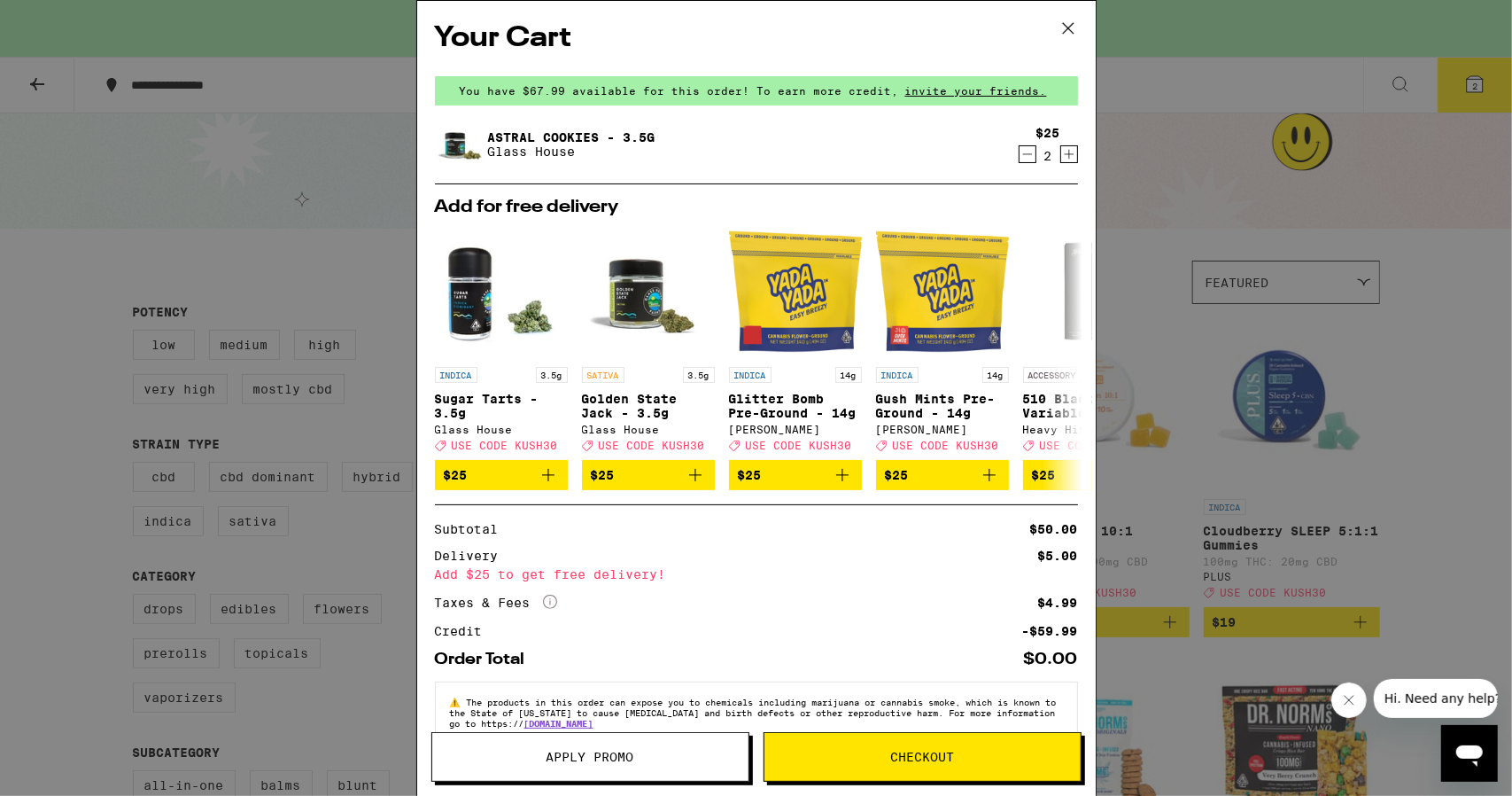
click at [558, 137] on link "Astral Cookies - 3.5g" at bounding box center [571, 137] width 168 height 14
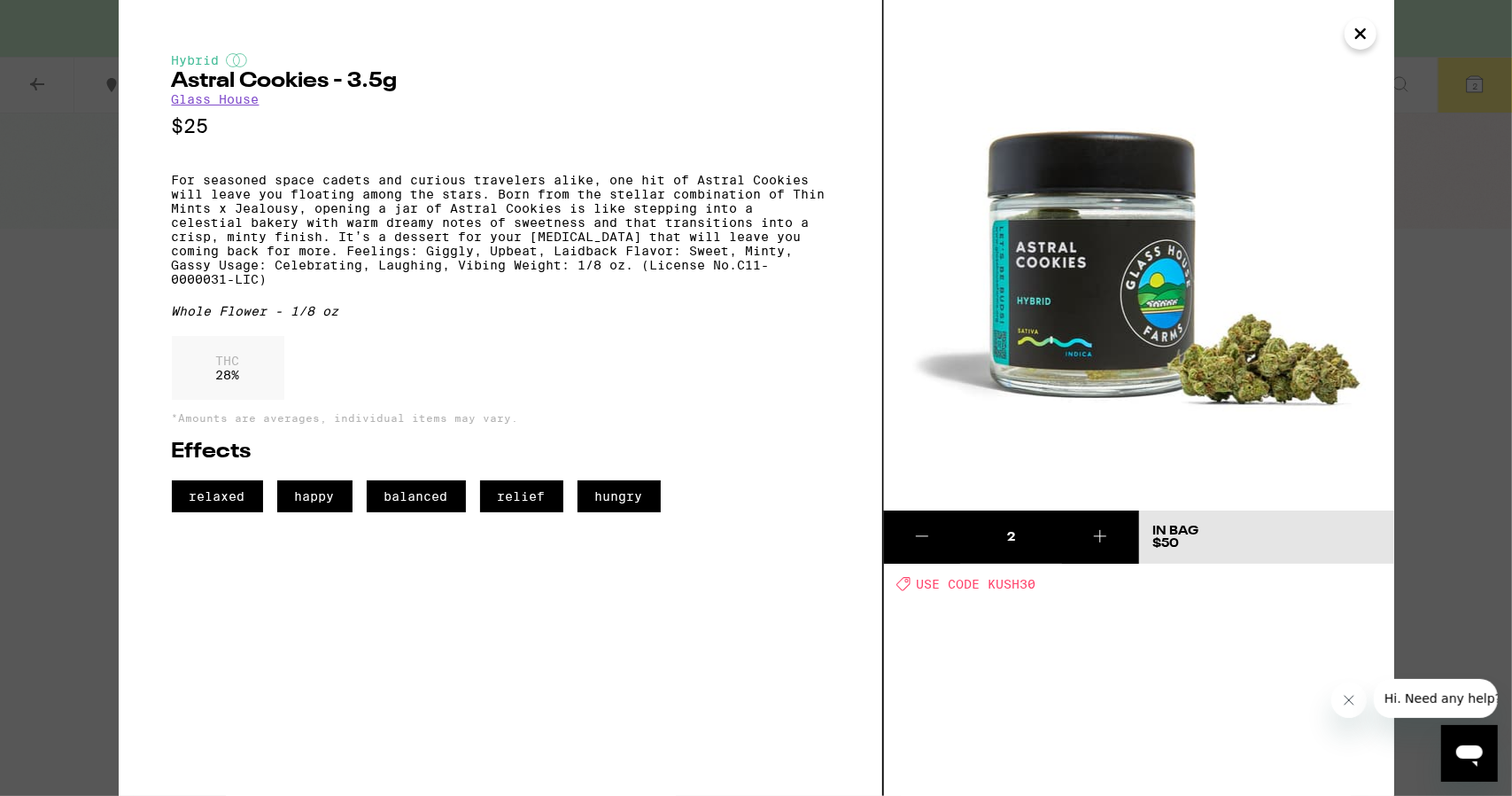
click at [1359, 36] on icon "Close" at bounding box center [1360, 34] width 21 height 27
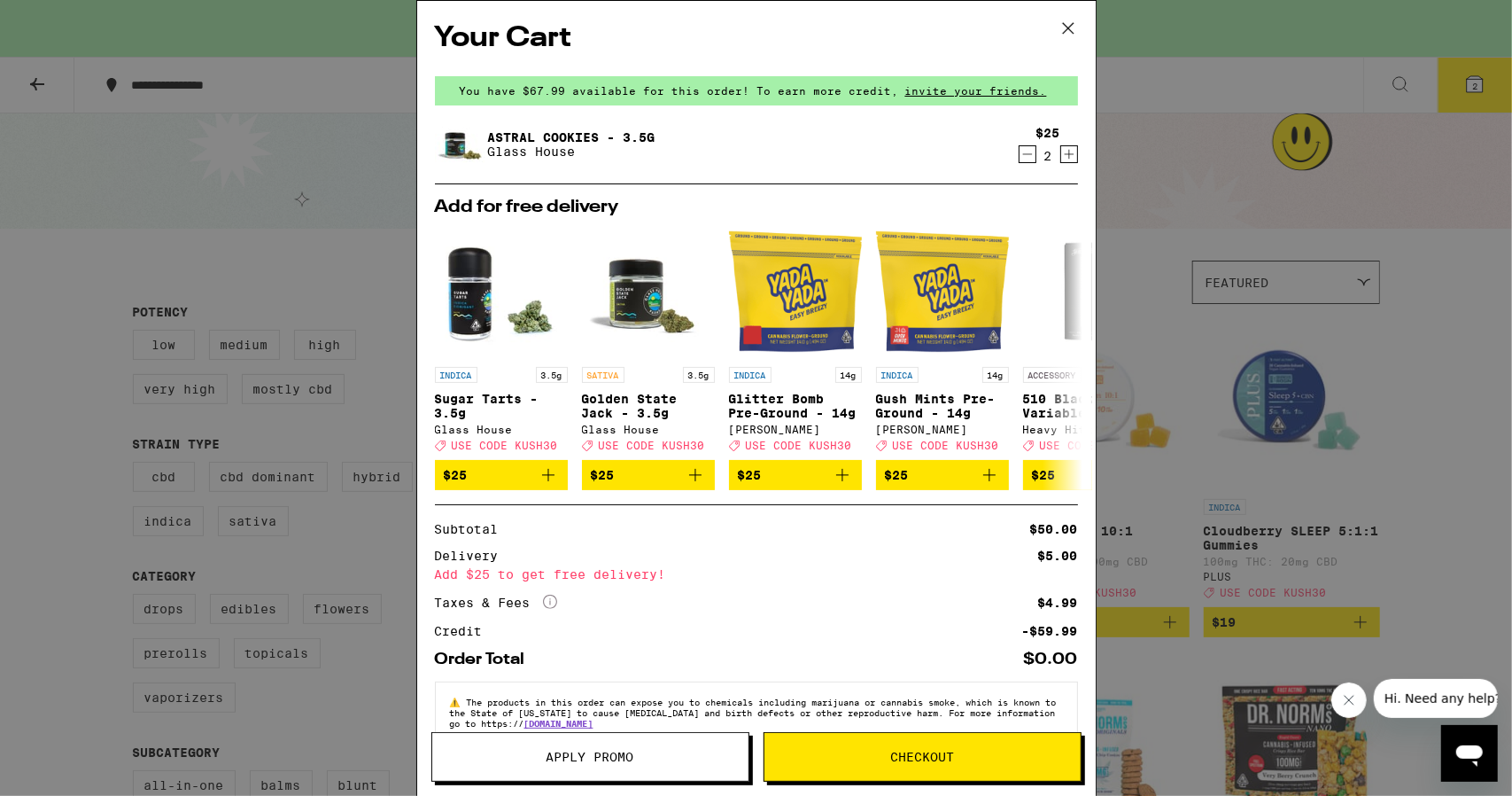
click at [916, 757] on span "Checkout" at bounding box center [922, 756] width 63 height 12
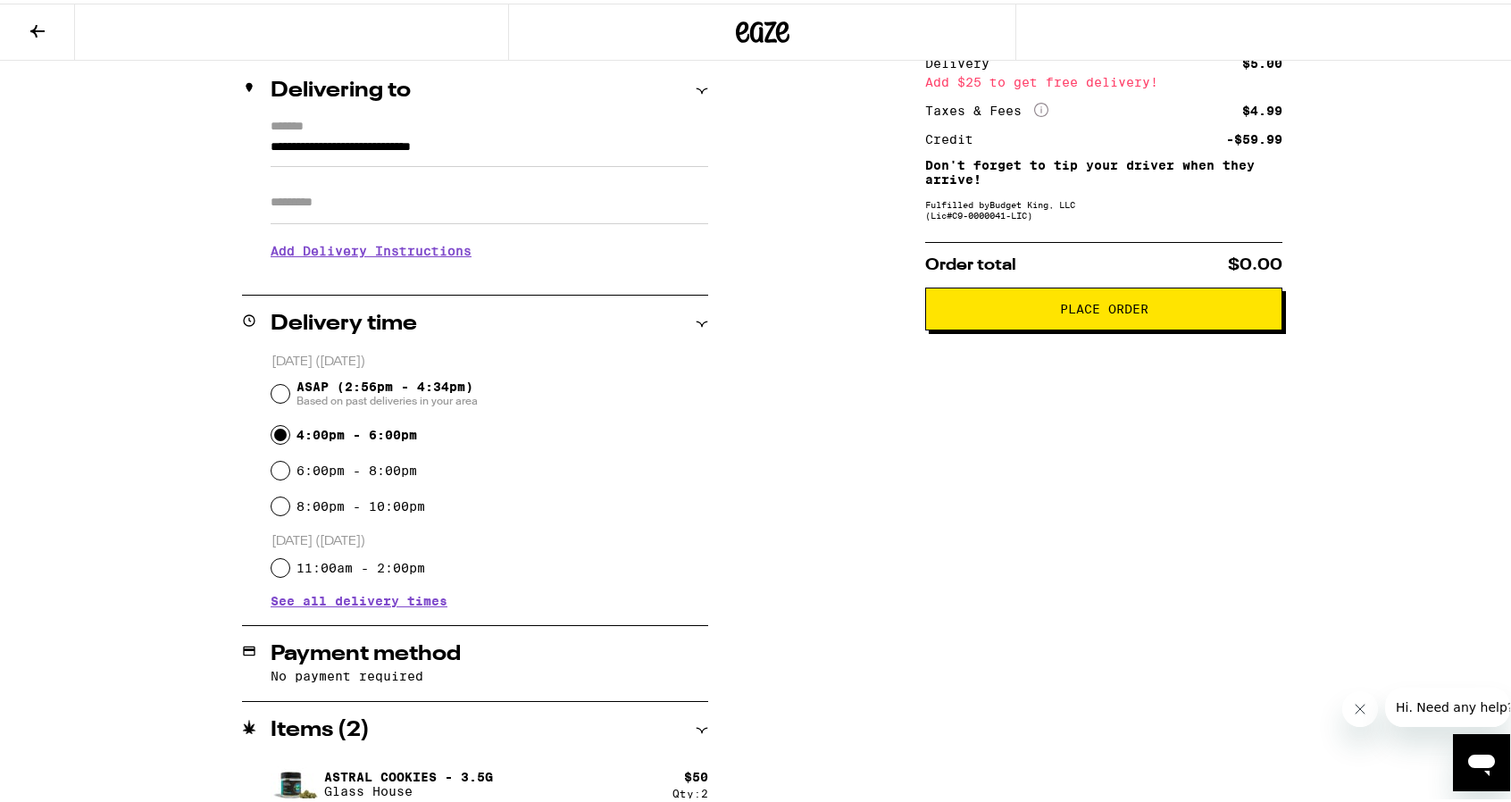
scroll to position [227, 0]
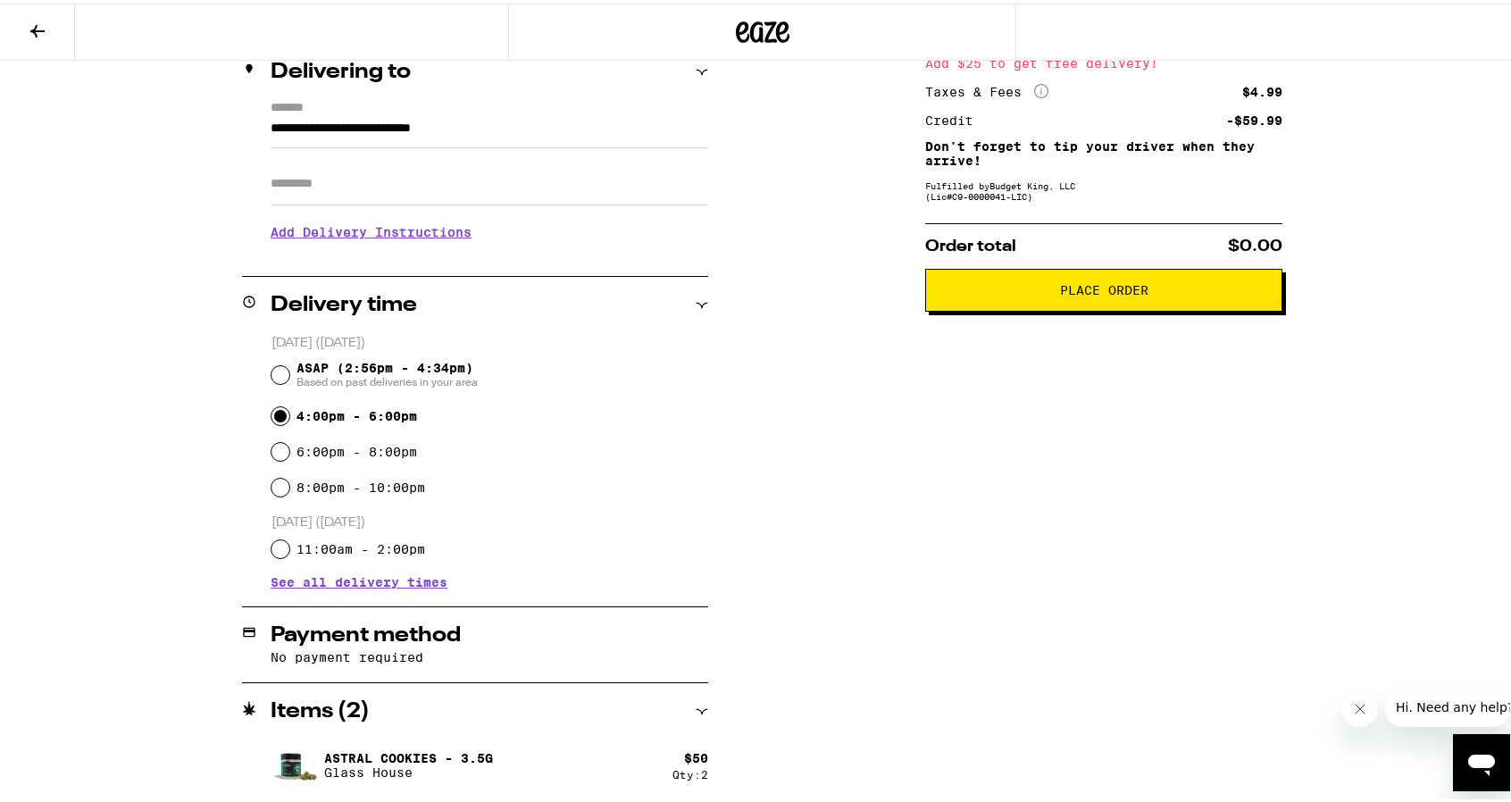
click at [1060, 293] on span "Place Order" at bounding box center [1104, 286] width 88 height 12
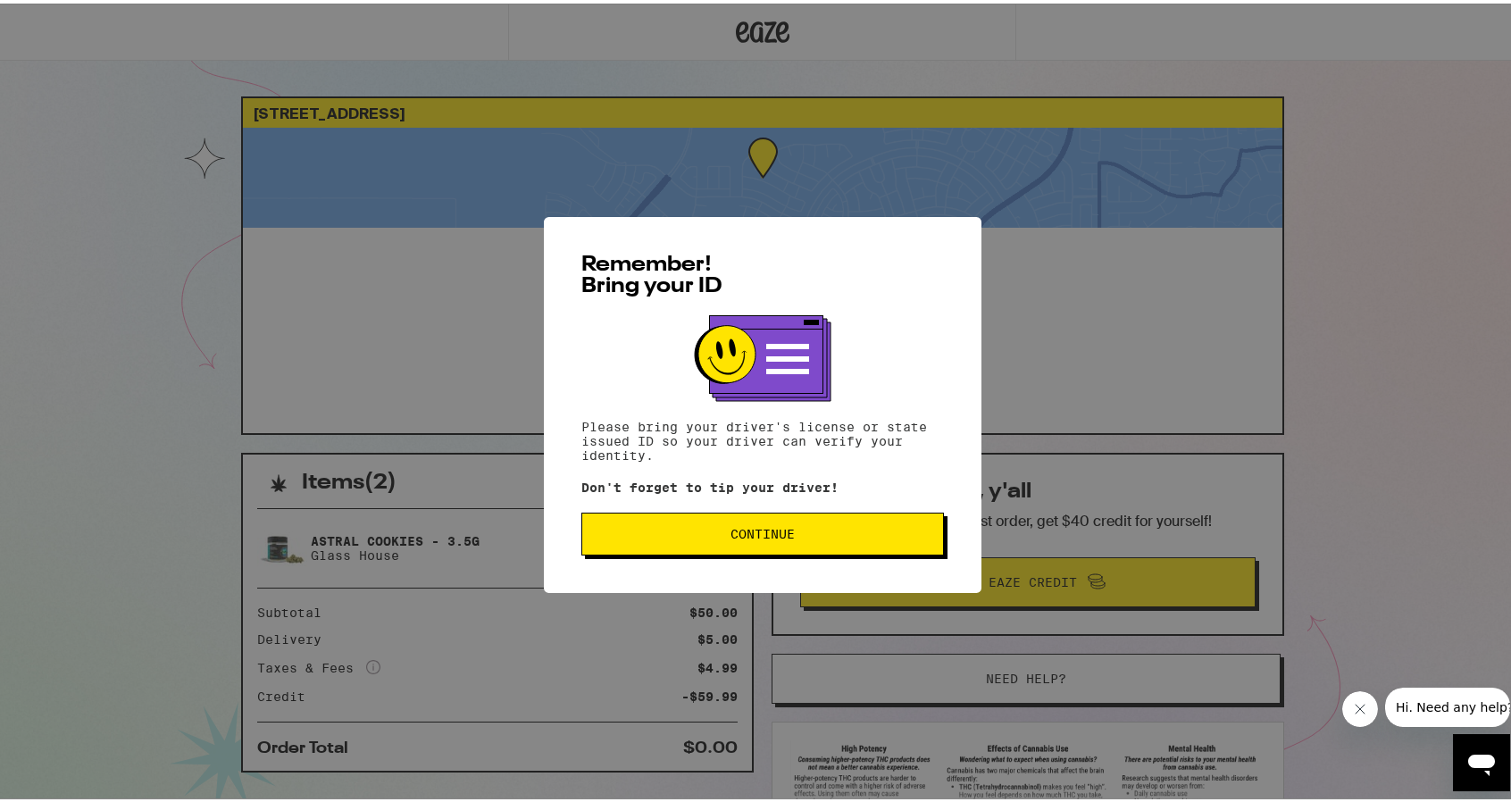
click at [752, 537] on span "Continue" at bounding box center [762, 530] width 64 height 12
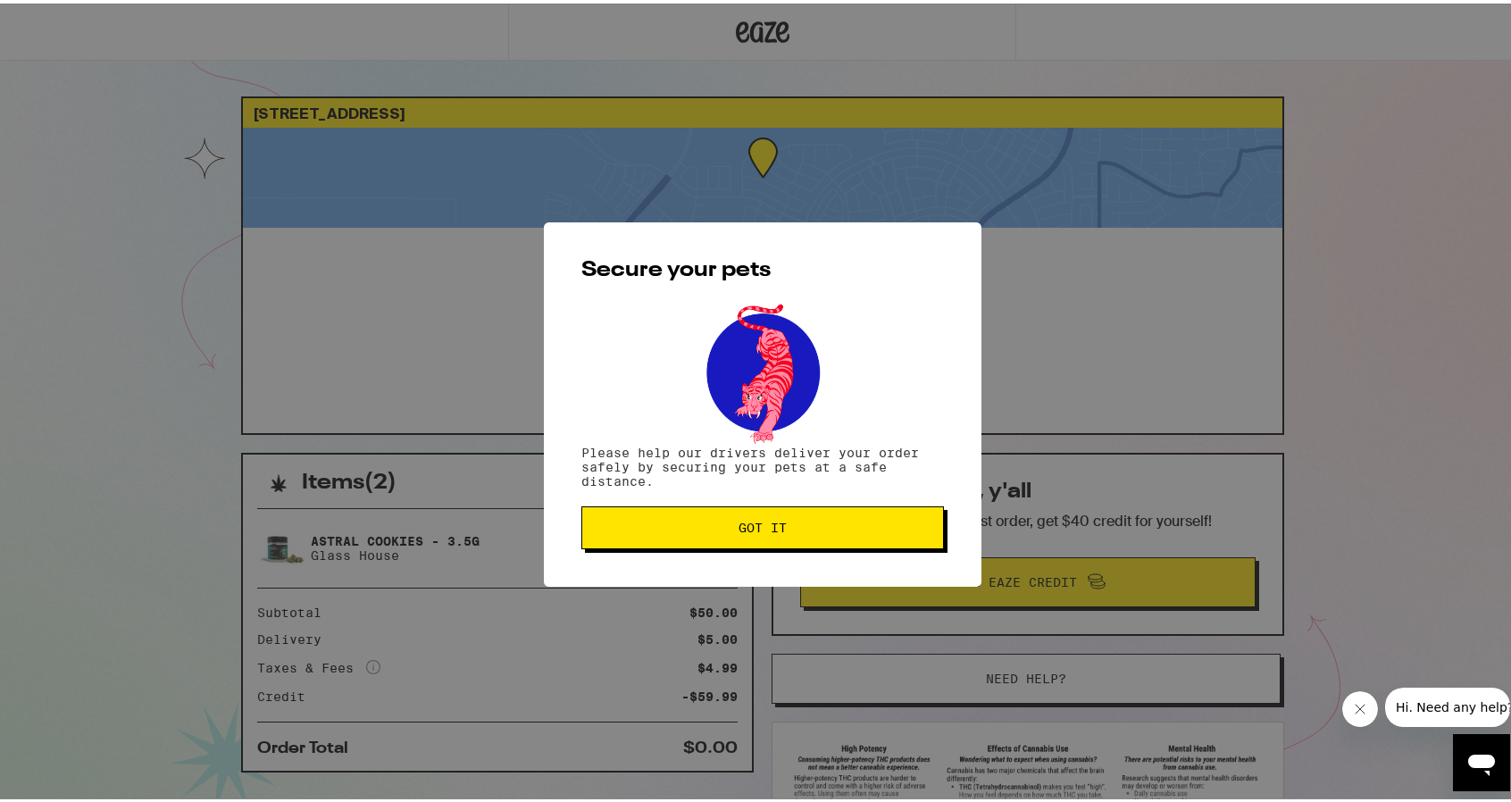
click at [811, 525] on span "Got it" at bounding box center [762, 524] width 332 height 12
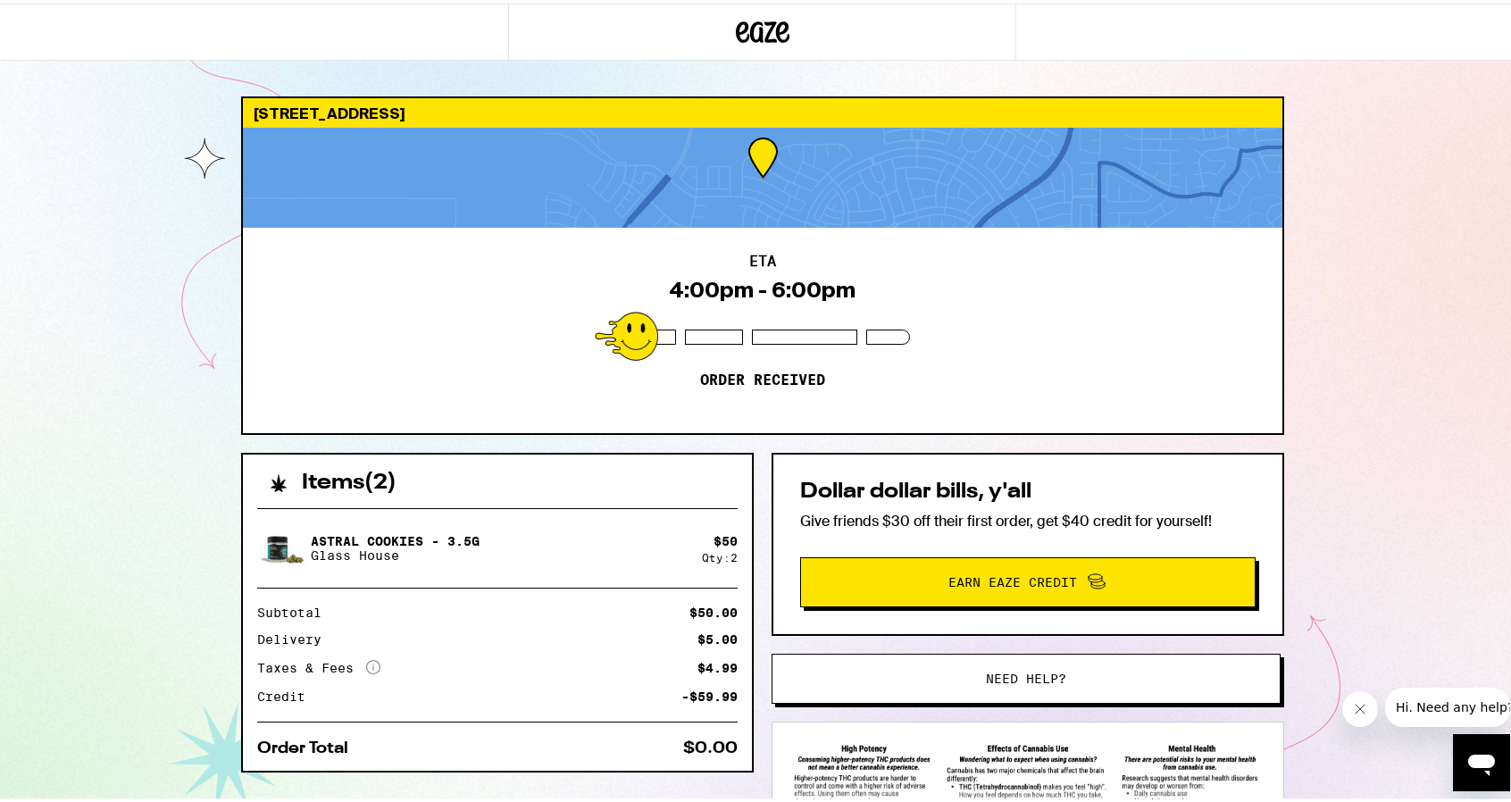
scroll to position [175, 0]
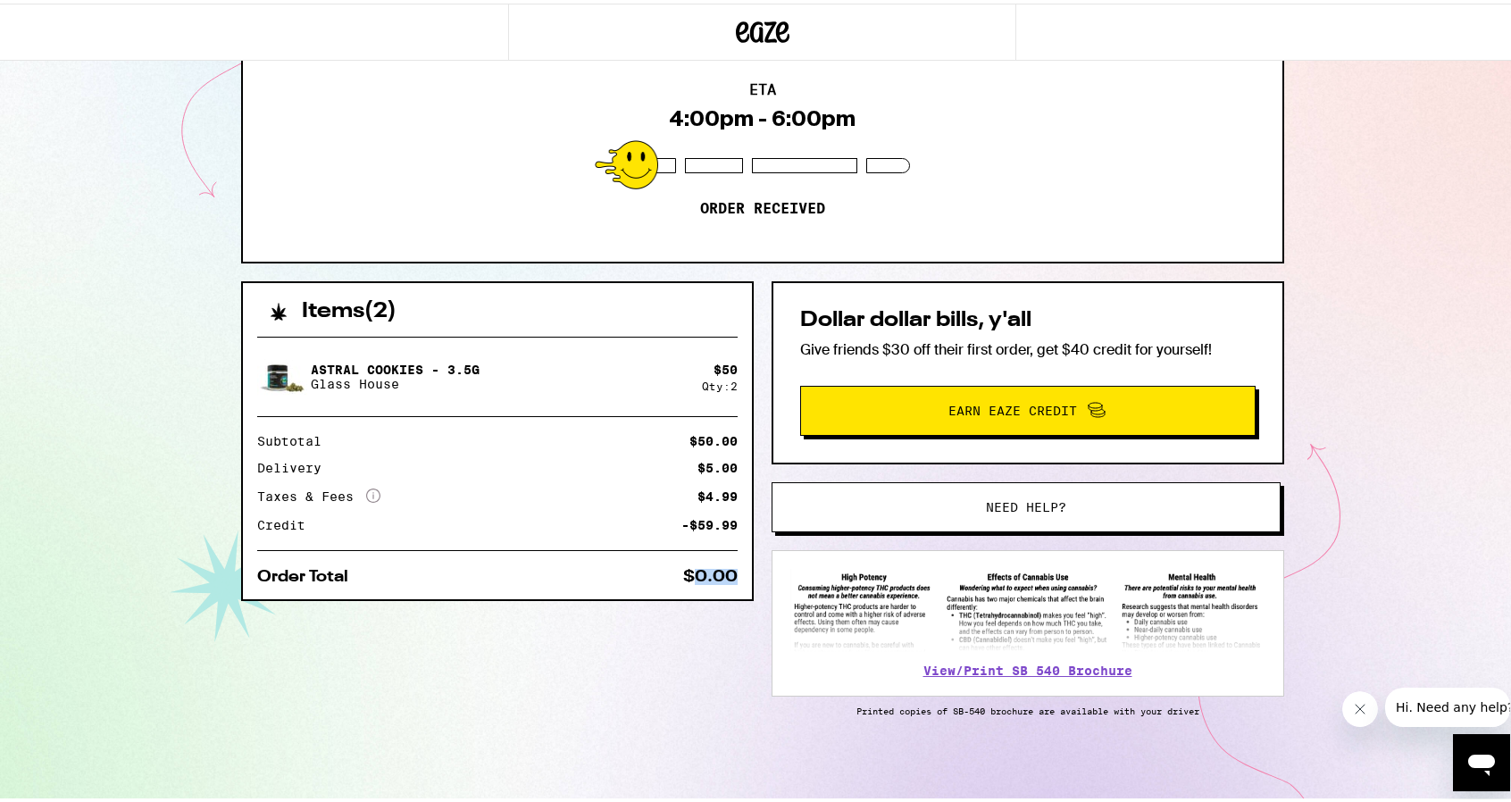
click at [753, 569] on div "Items ( 2 ) Astral Cookies - 3.5g Glass House $ 50 Qty: 2 Subtotal $50.00 Deliv…" at bounding box center [762, 540] width 1043 height 524
click at [729, 576] on div "$0.00" at bounding box center [710, 573] width 54 height 16
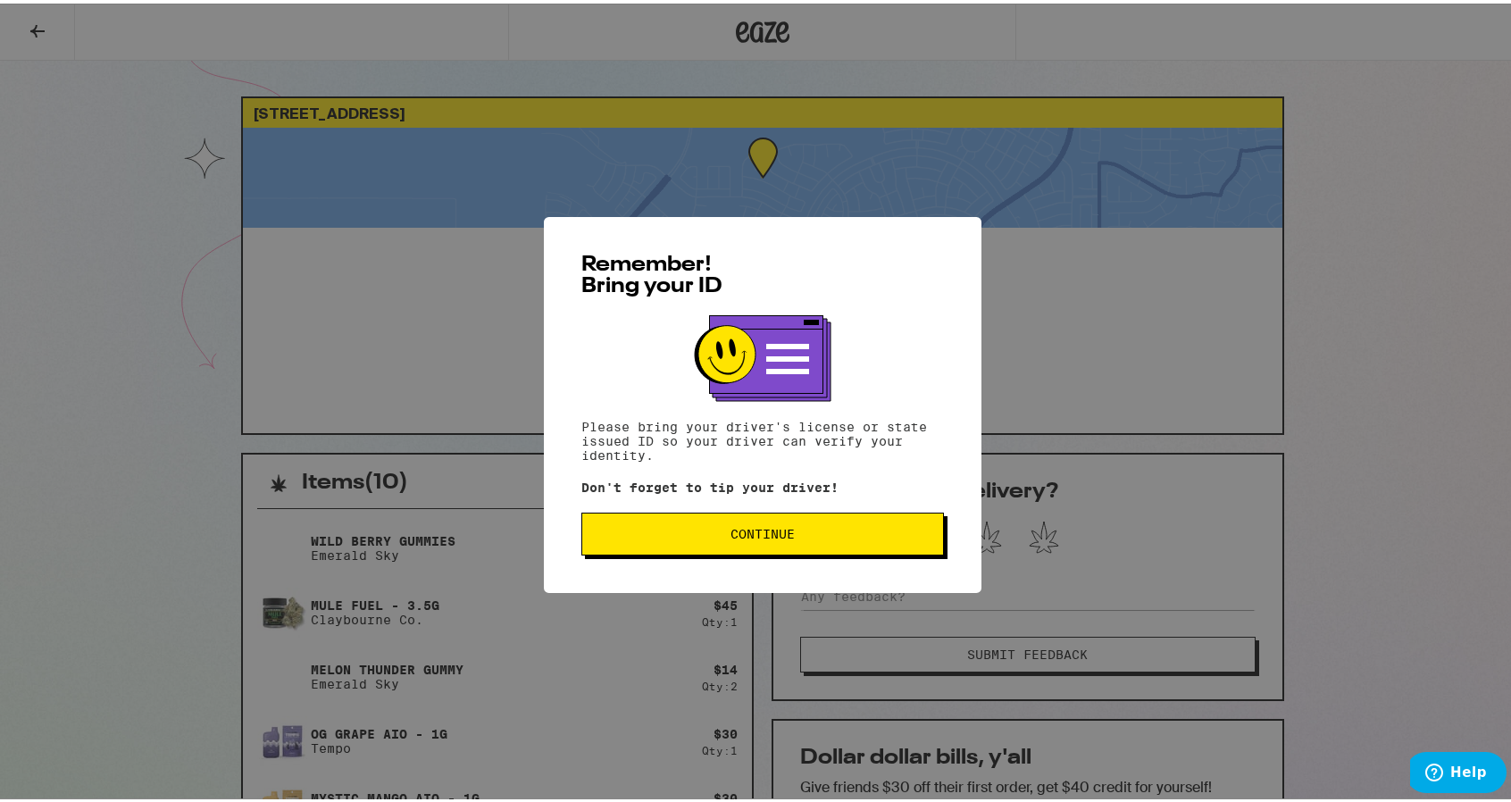
click at [746, 526] on span "Continue" at bounding box center [762, 530] width 64 height 12
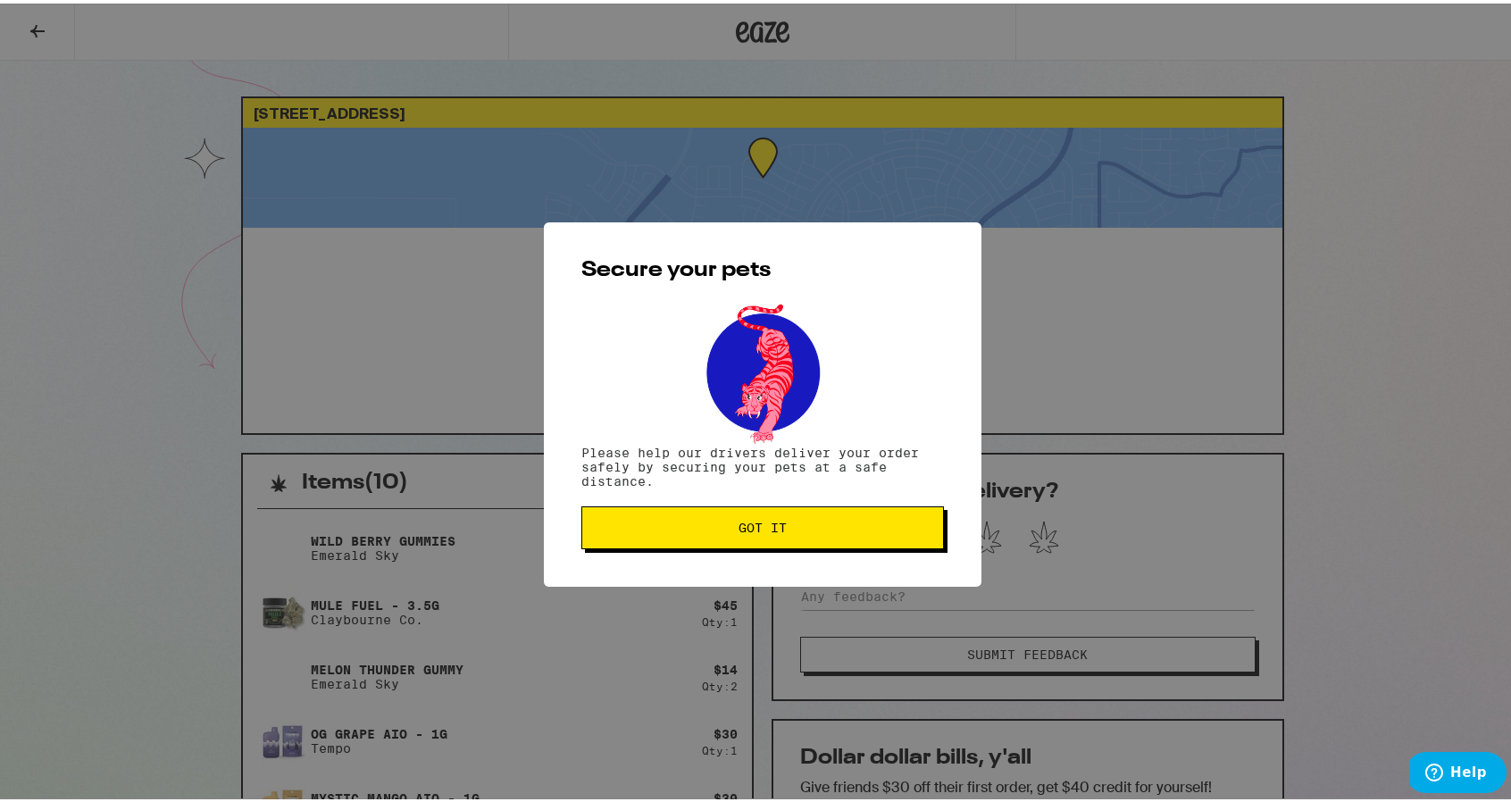
click at [746, 526] on span "Got it" at bounding box center [762, 524] width 48 height 12
